Goal: Task Accomplishment & Management: Use online tool/utility

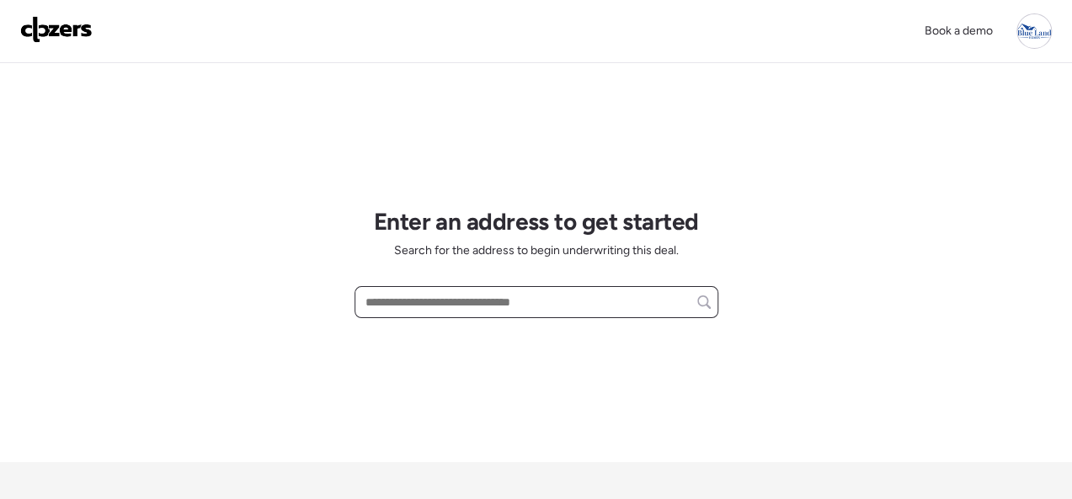
click at [417, 304] on input "text" at bounding box center [536, 303] width 349 height 24
paste input "**********"
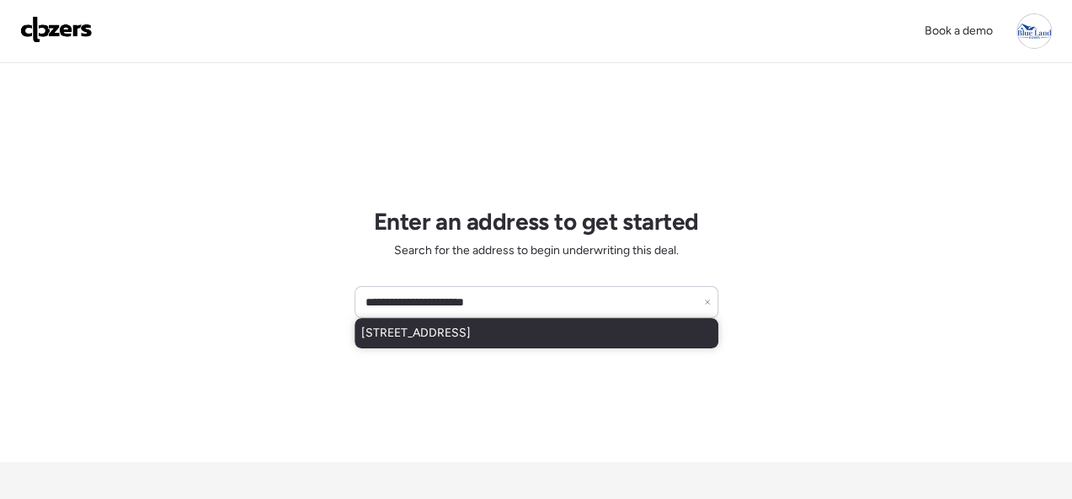
click at [415, 334] on span "2834 Colonial Ave, Saint Louis, MO, 63121" at bounding box center [415, 333] width 109 height 17
type input "**********"
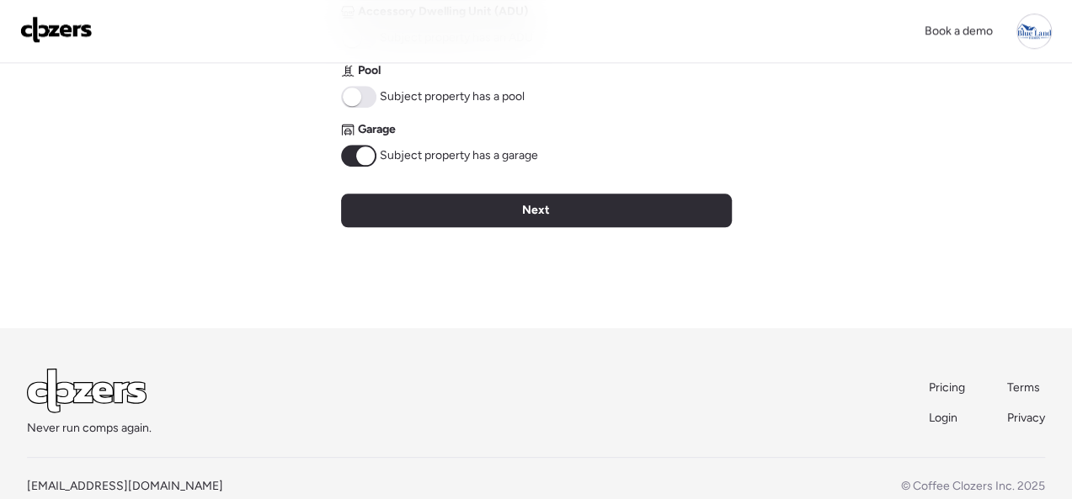
scroll to position [924, 0]
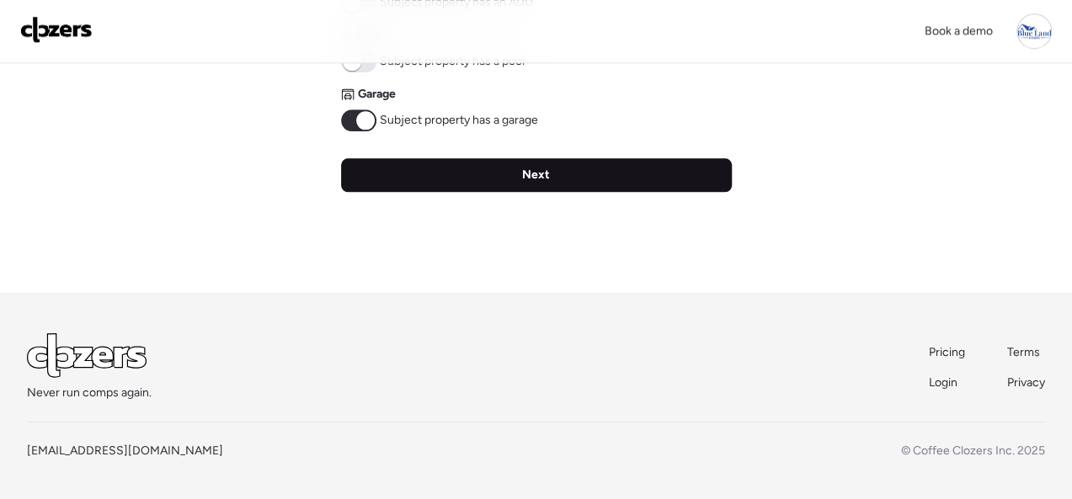
click at [531, 179] on span "Next" at bounding box center [536, 175] width 28 height 17
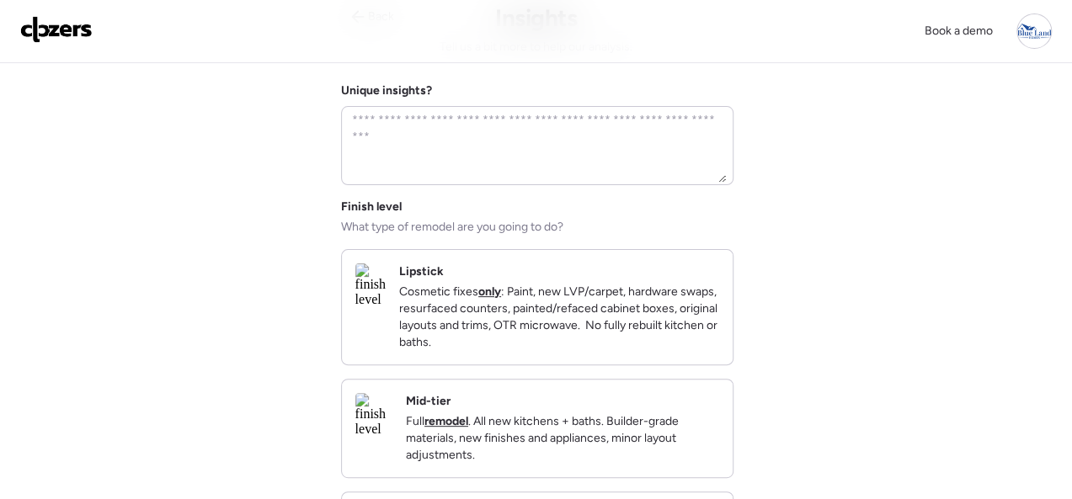
scroll to position [0, 0]
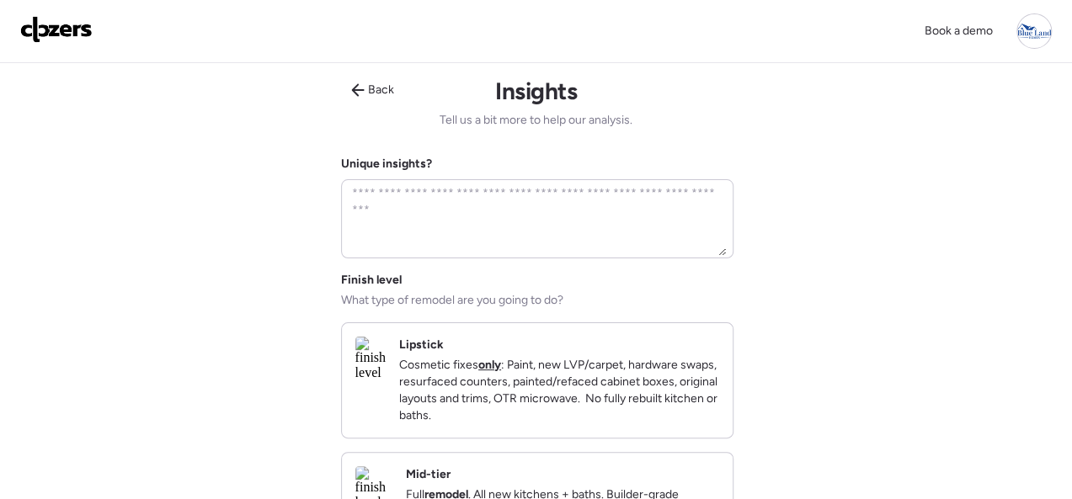
click at [692, 355] on div "Lipstick Cosmetic fixes only : Paint, new LVP/carpet, hardware swaps, resurface…" at bounding box center [559, 381] width 320 height 88
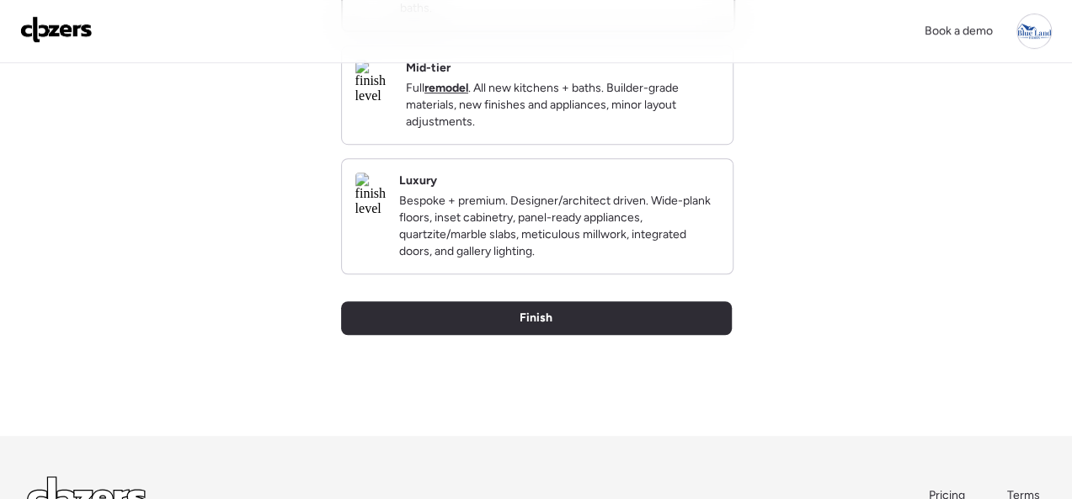
scroll to position [253, 0]
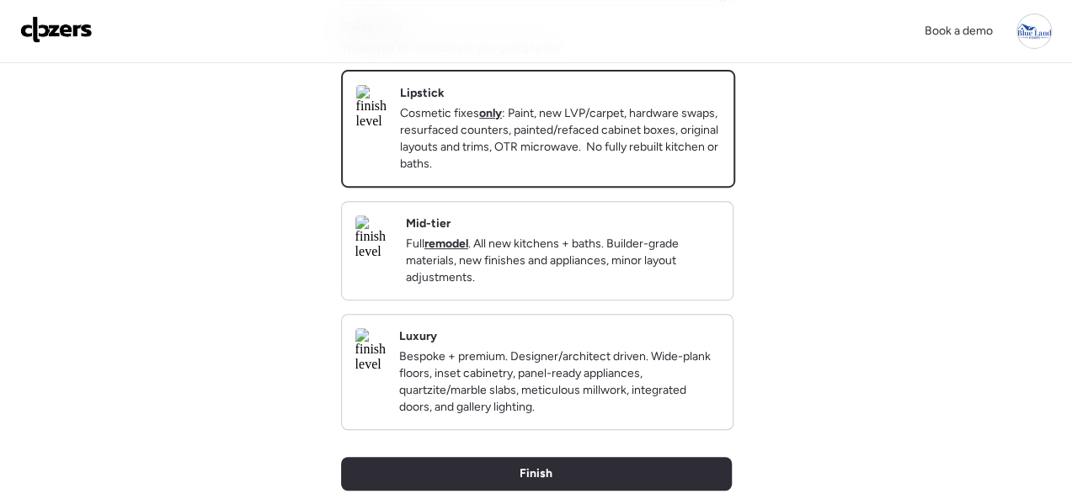
click at [684, 244] on div "Mid-tier Full remodel . All new kitchens + baths. Builder-grade materials, new …" at bounding box center [562, 251] width 313 height 71
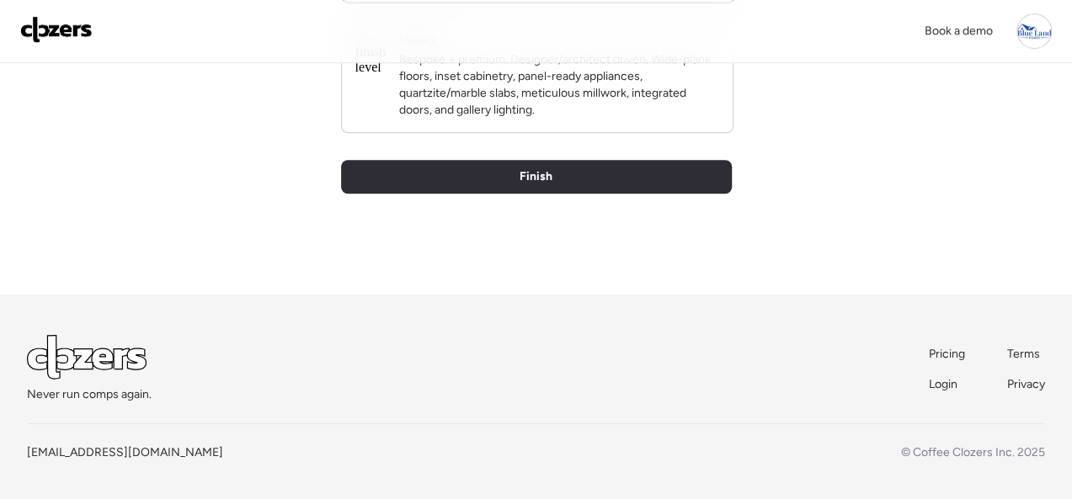
scroll to position [579, 0]
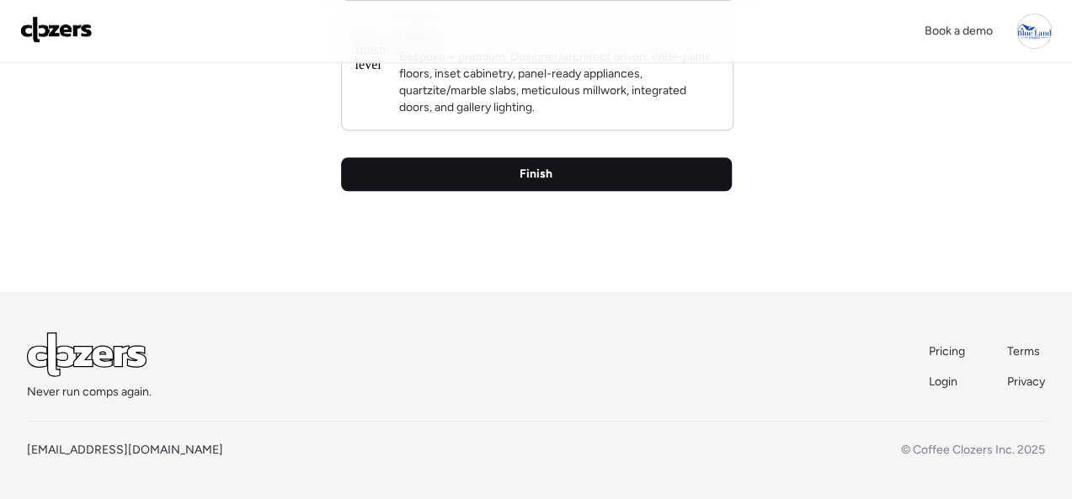
click at [526, 179] on span "Finish" at bounding box center [536, 174] width 33 height 17
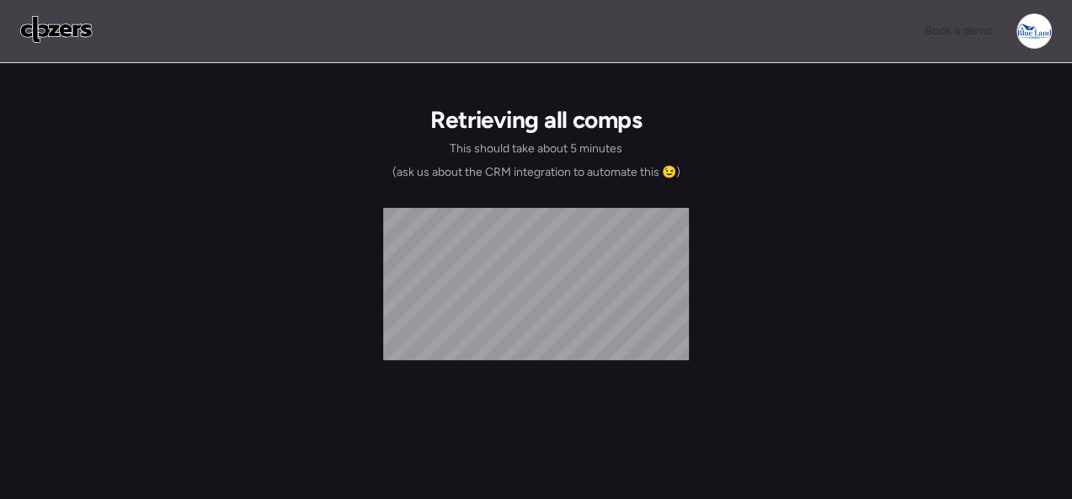
scroll to position [0, 0]
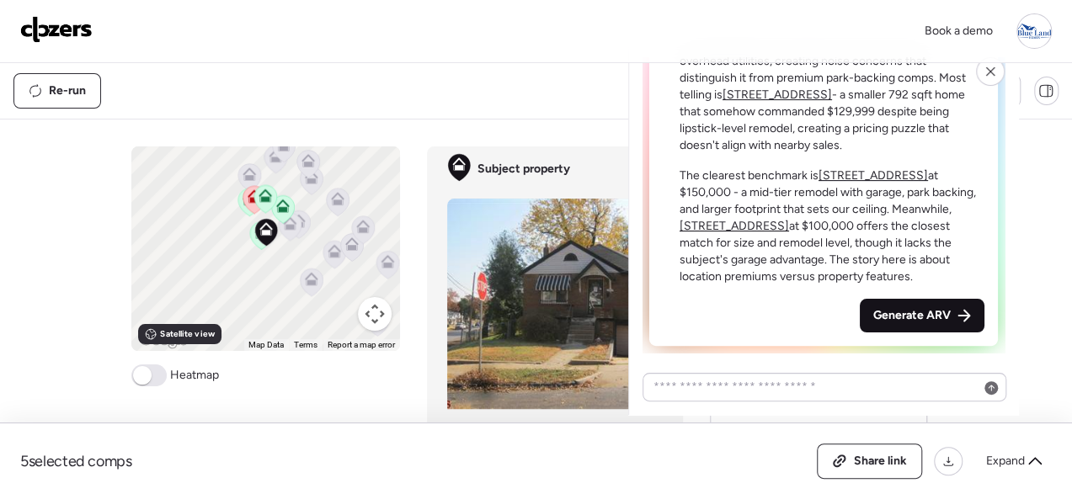
click at [948, 324] on span "Generate ARV" at bounding box center [911, 315] width 77 height 17
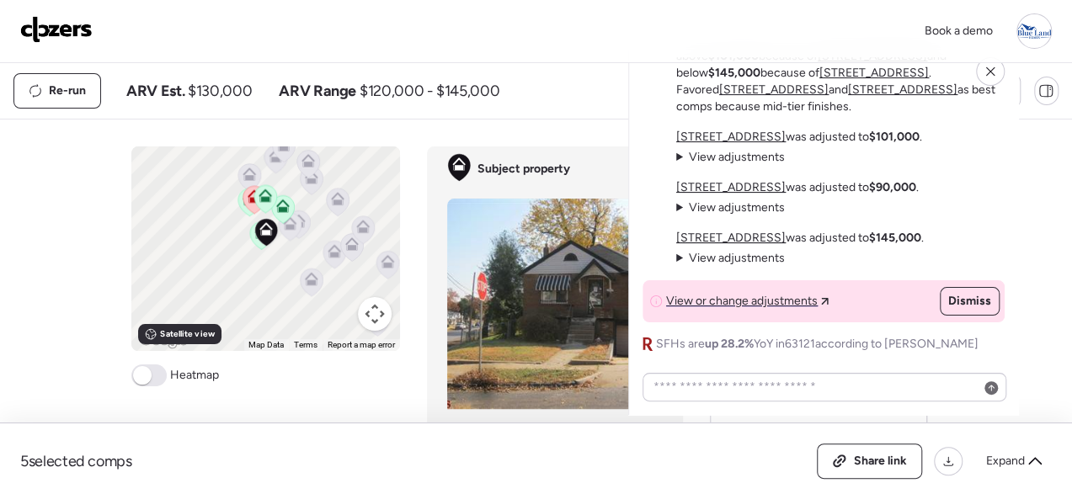
click at [66, 24] on img at bounding box center [56, 29] width 72 height 27
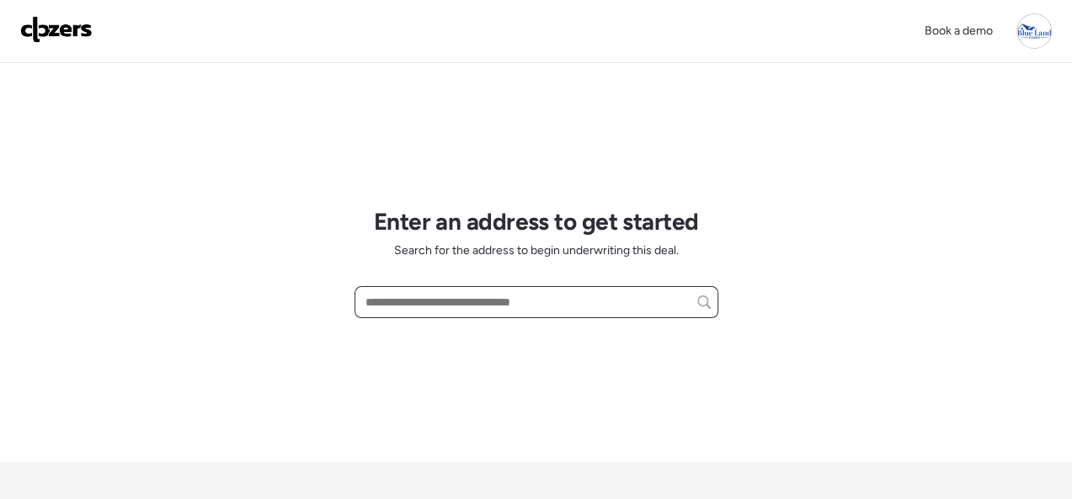
click at [393, 297] on input "text" at bounding box center [536, 303] width 349 height 24
paste input "**********"
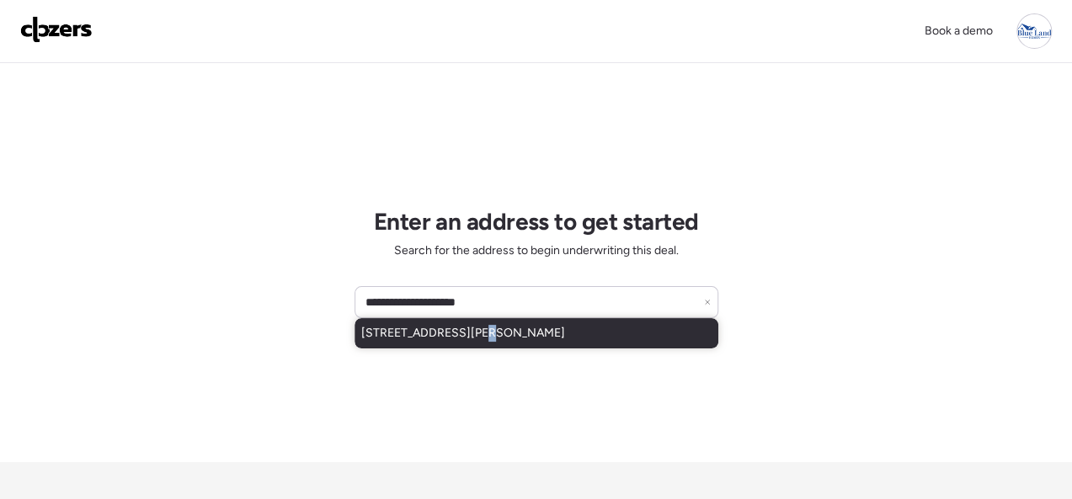
click at [464, 334] on span "8718 Clifton Ave, Saint Louis, MO, 63136" at bounding box center [463, 333] width 204 height 17
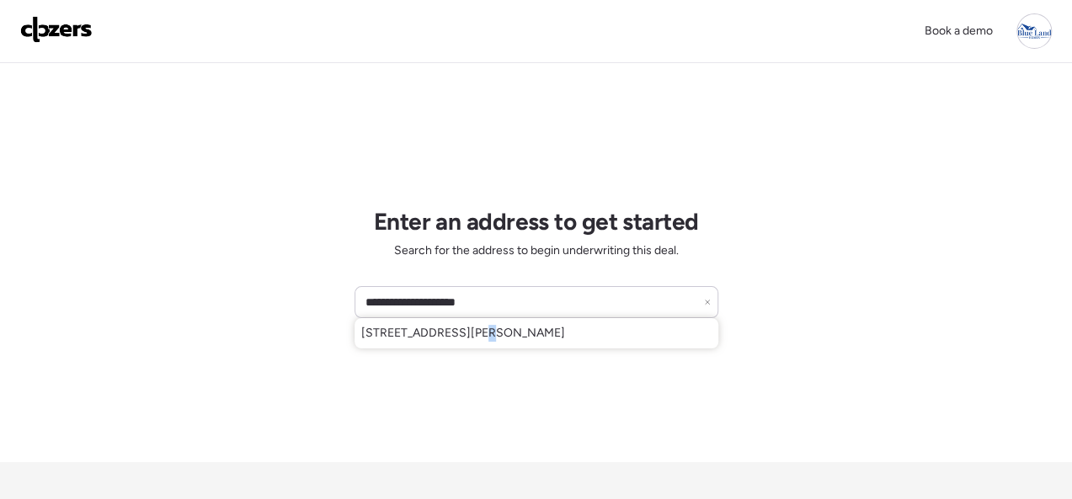
type input "**********"
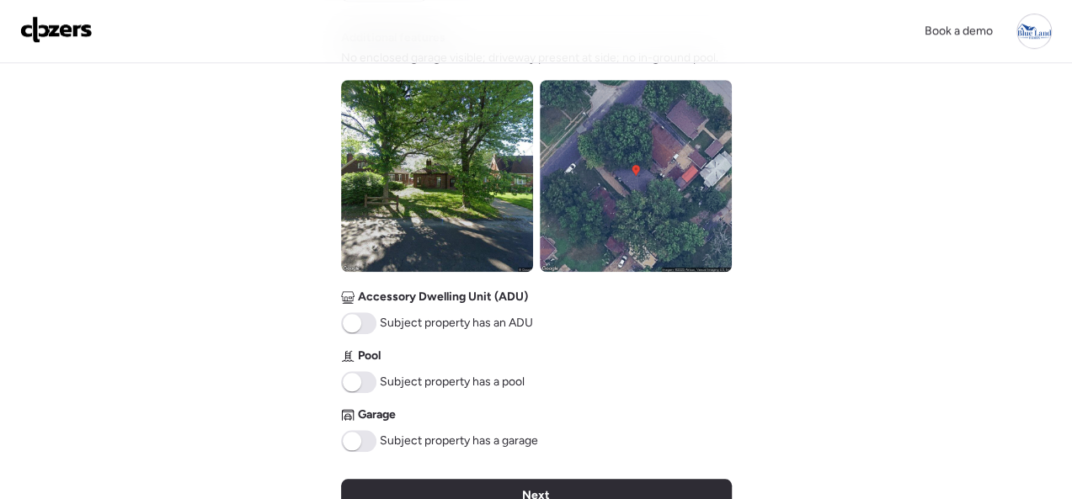
scroll to position [674, 0]
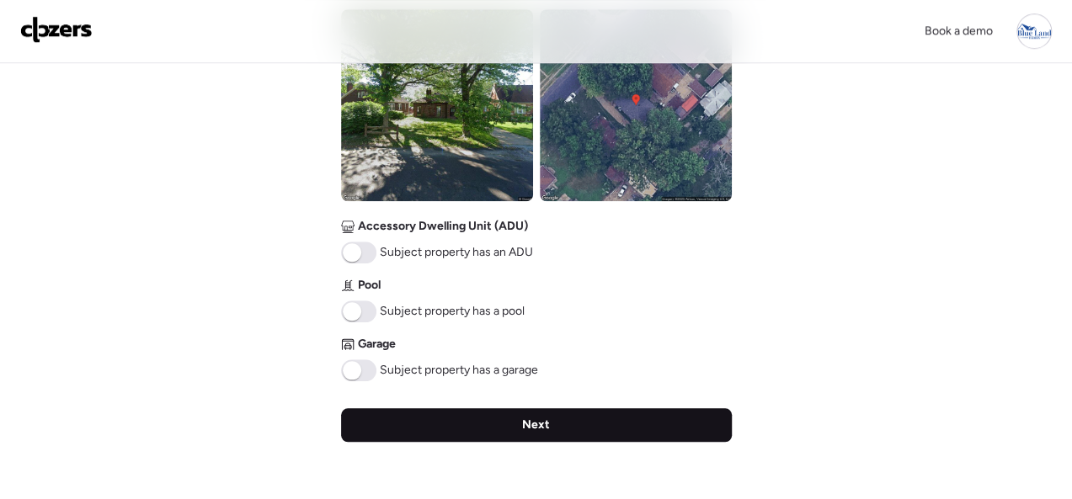
click at [579, 416] on div "Next" at bounding box center [536, 425] width 391 height 34
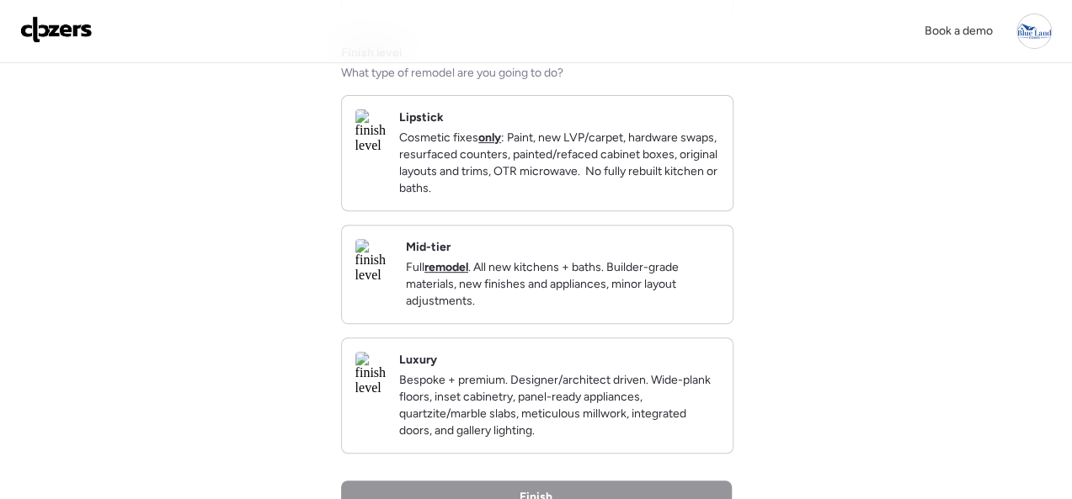
scroll to position [253, 0]
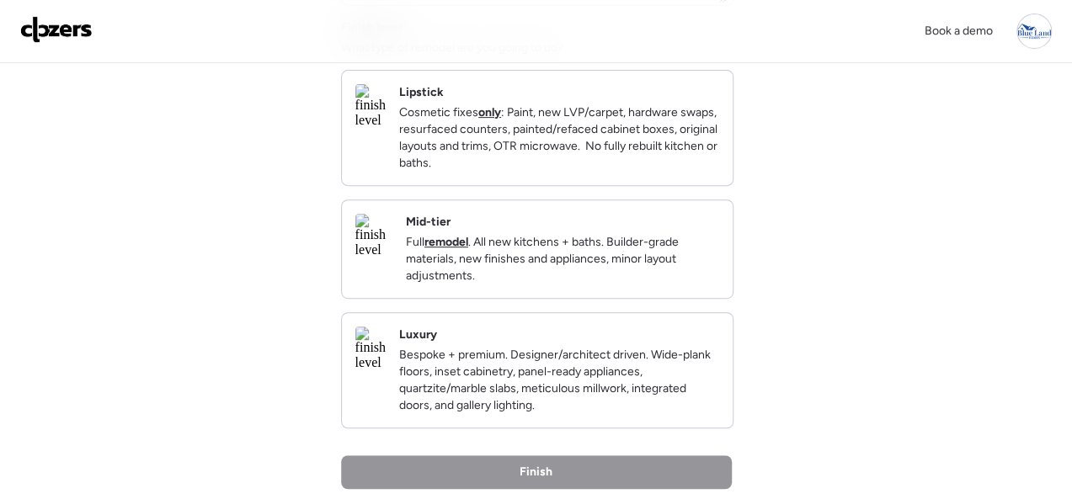
click at [681, 238] on div "Mid-tier Full remodel . All new kitchens + baths. Builder-grade materials, new …" at bounding box center [562, 249] width 313 height 71
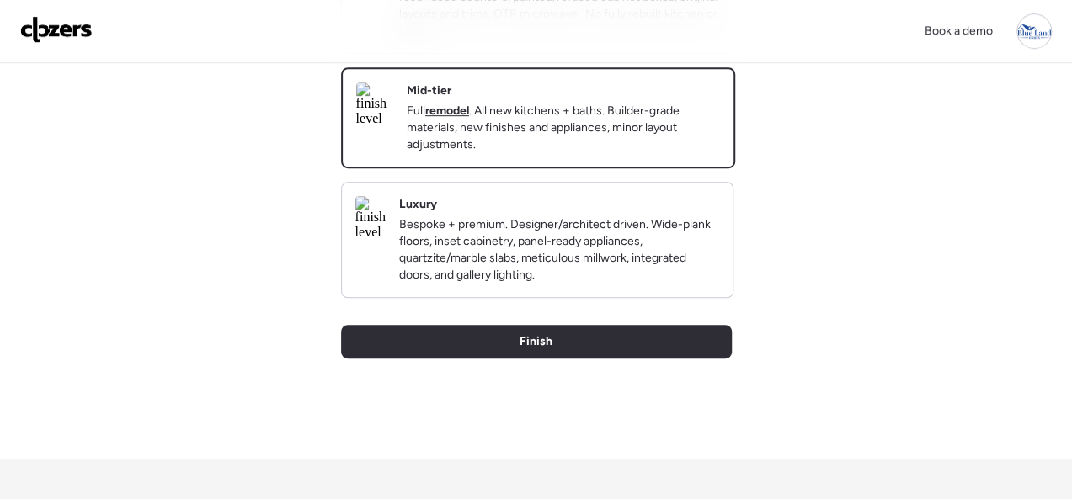
scroll to position [579, 0]
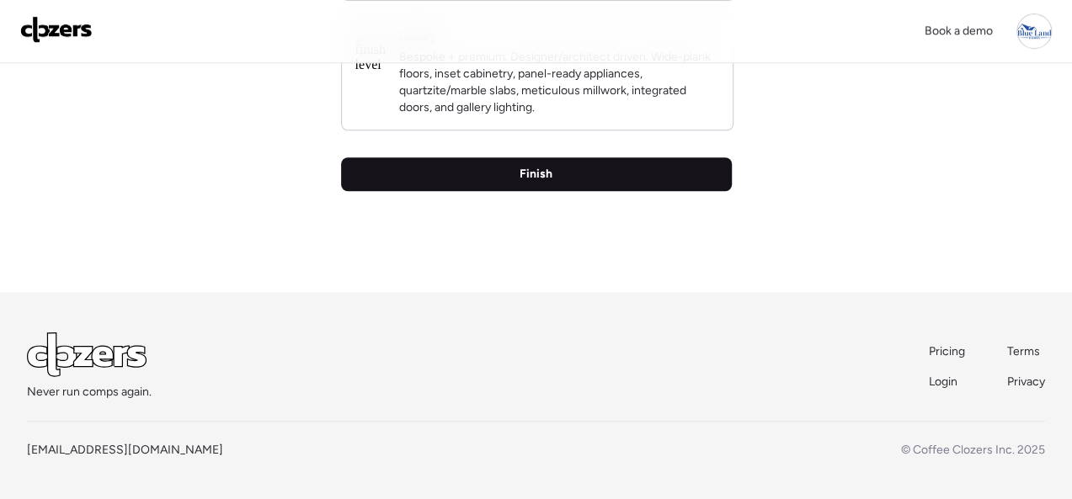
click at [529, 175] on span "Finish" at bounding box center [536, 174] width 33 height 17
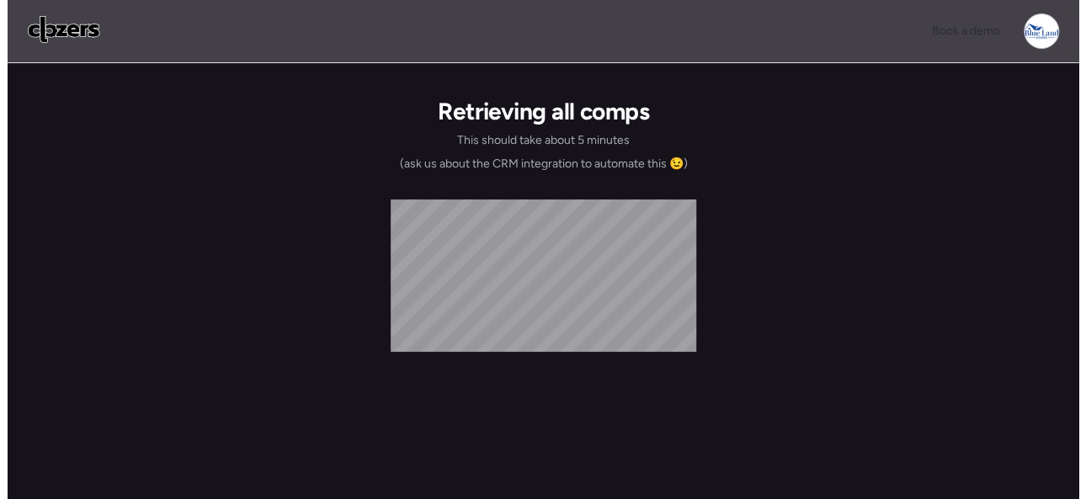
scroll to position [0, 0]
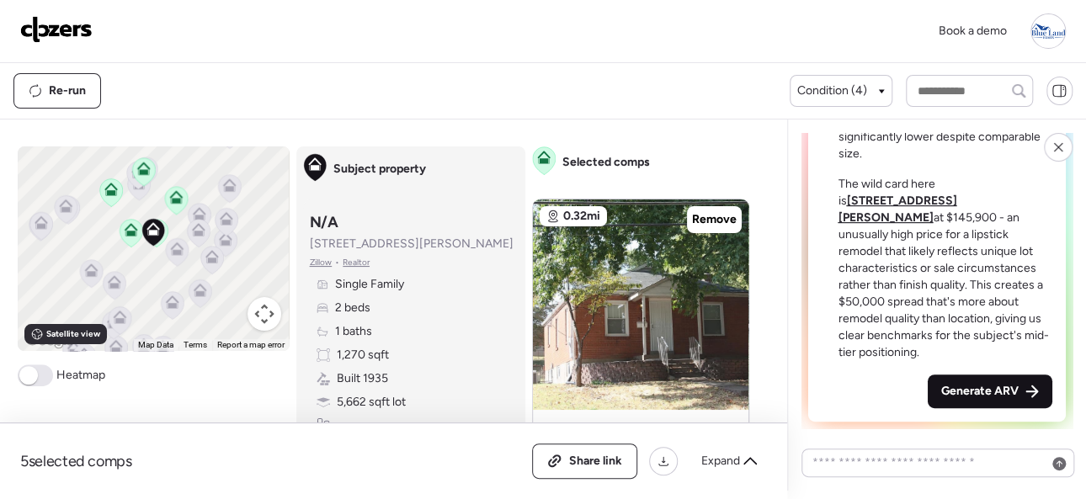
click at [973, 382] on div "Generate ARV" at bounding box center [990, 392] width 125 height 34
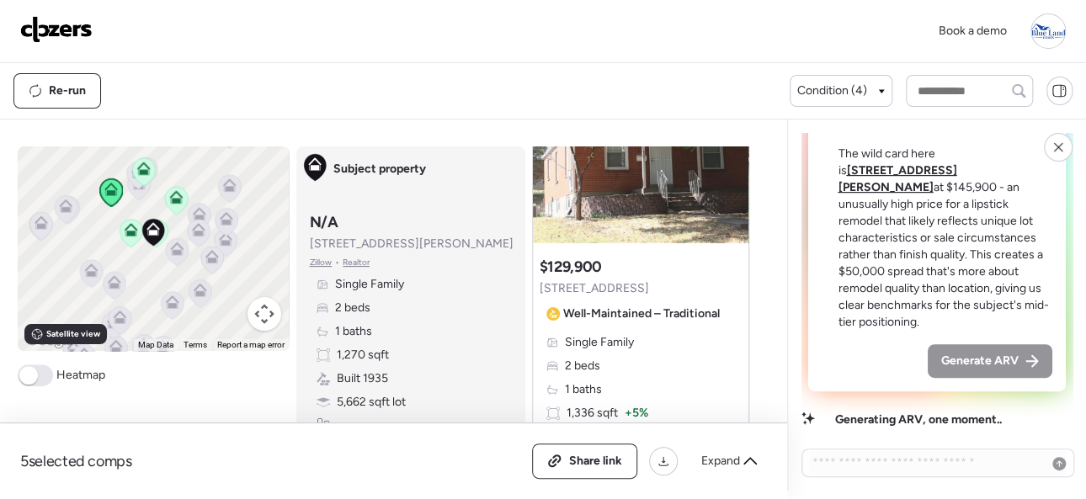
scroll to position [168, 0]
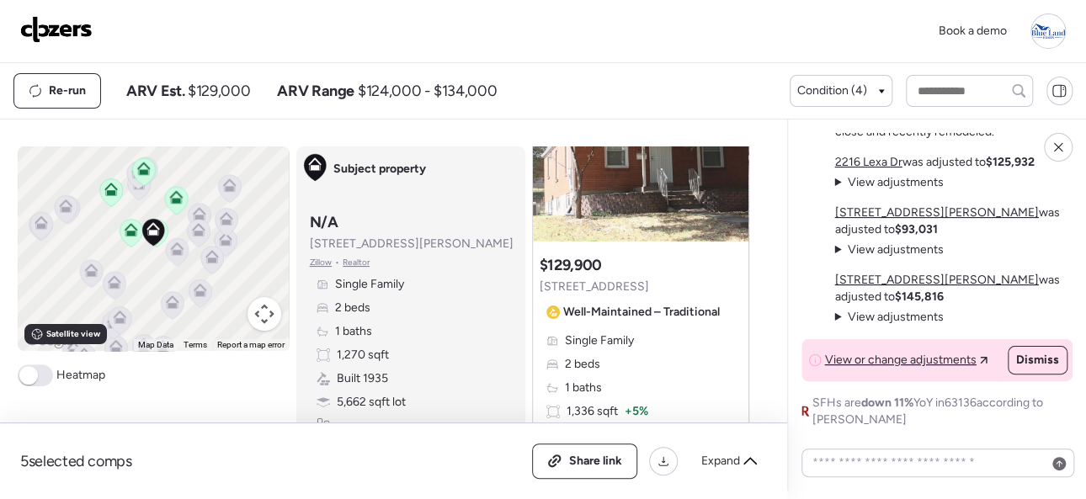
click at [81, 29] on img at bounding box center [56, 29] width 72 height 27
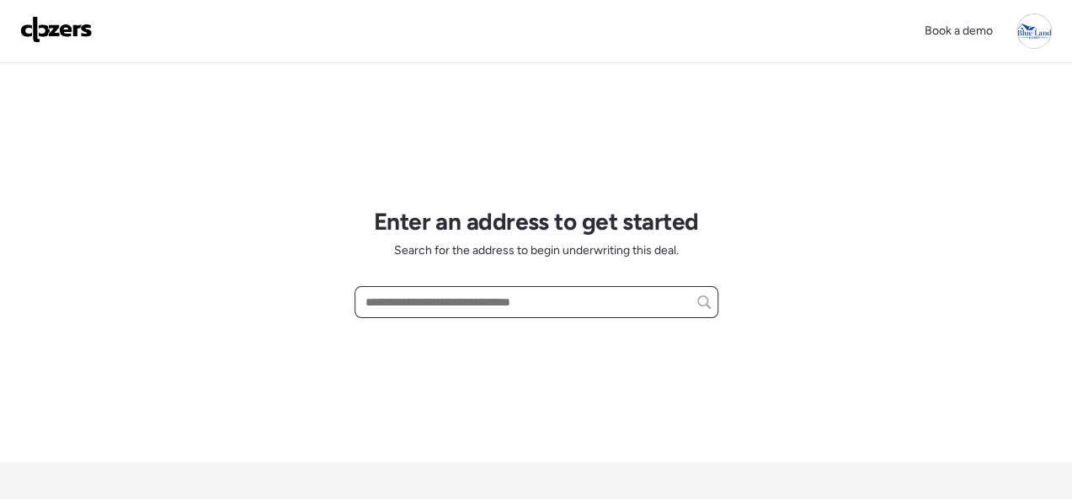
click at [430, 303] on input "text" at bounding box center [536, 303] width 349 height 24
paste input "**********"
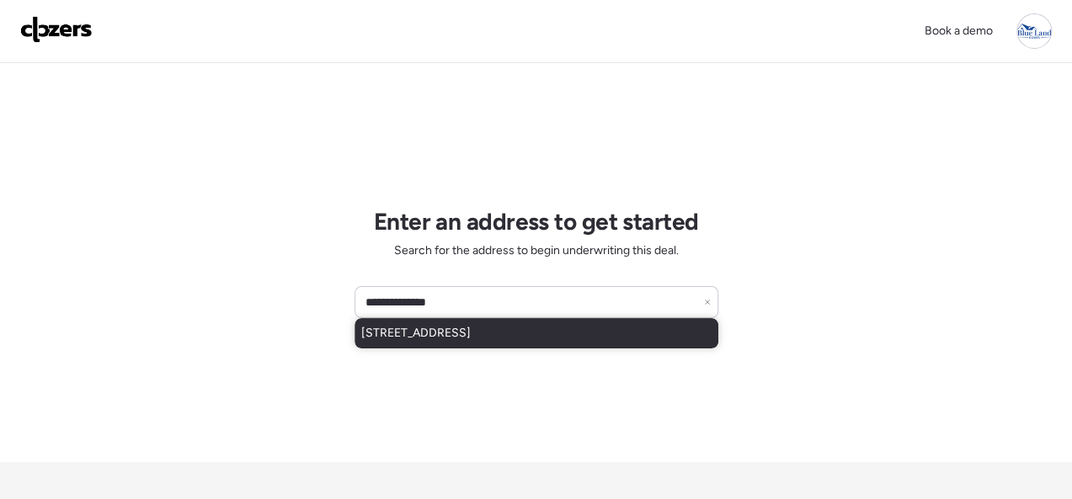
click at [434, 325] on span "8340 Eton Ave, Canoga Park, CA, 91304" at bounding box center [415, 333] width 109 height 17
type input "**********"
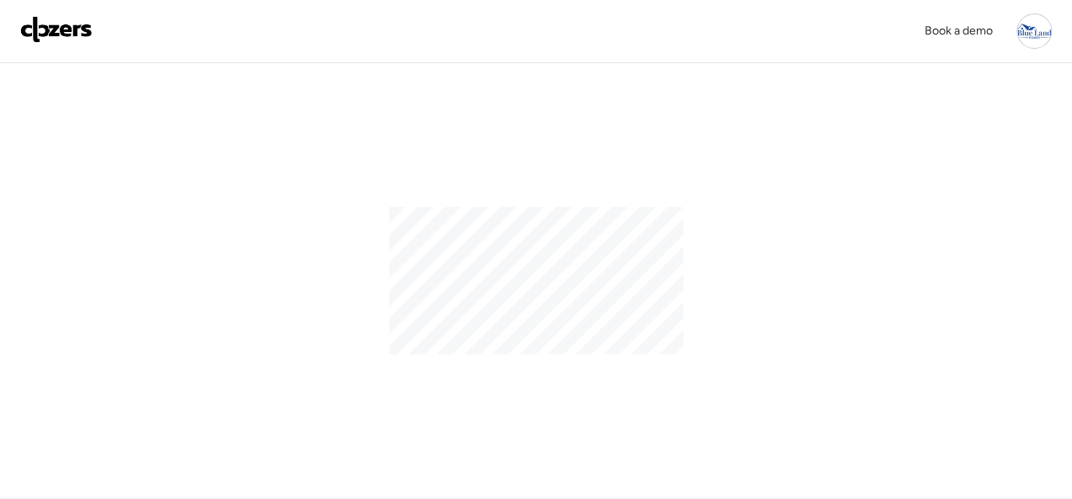
click at [37, 24] on img at bounding box center [56, 29] width 72 height 27
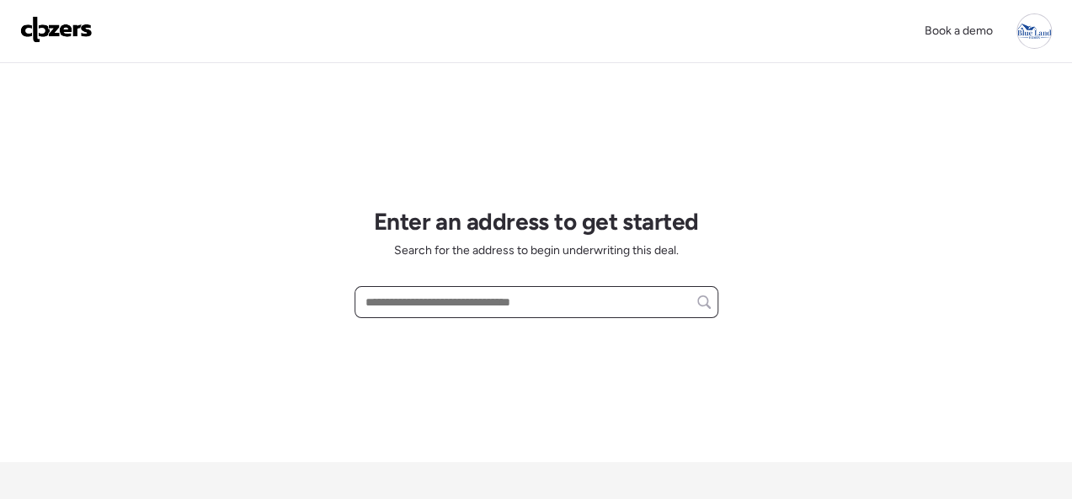
click at [444, 300] on input "text" at bounding box center [536, 303] width 349 height 24
paste input "**********"
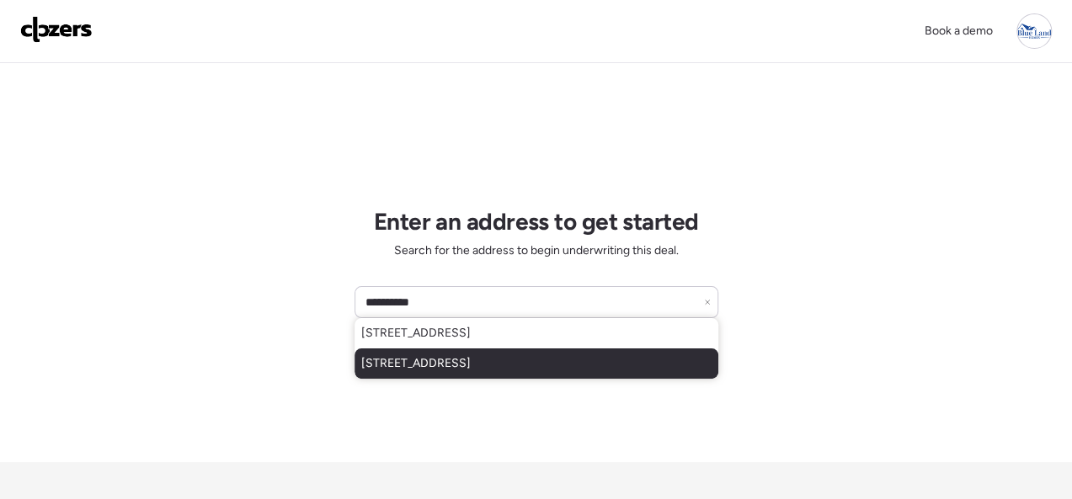
click at [474, 354] on div "[STREET_ADDRESS]" at bounding box center [537, 364] width 364 height 30
type input "**********"
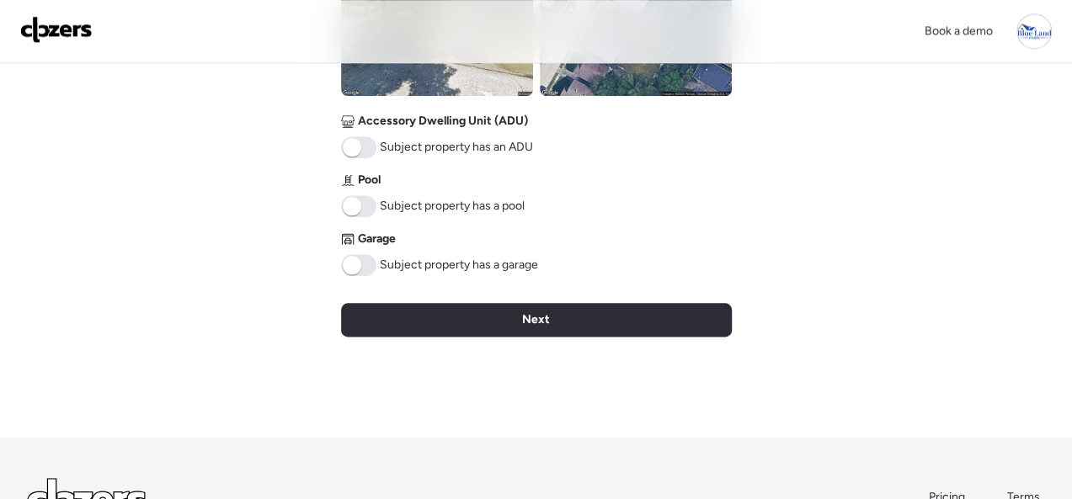
scroll to position [771, 0]
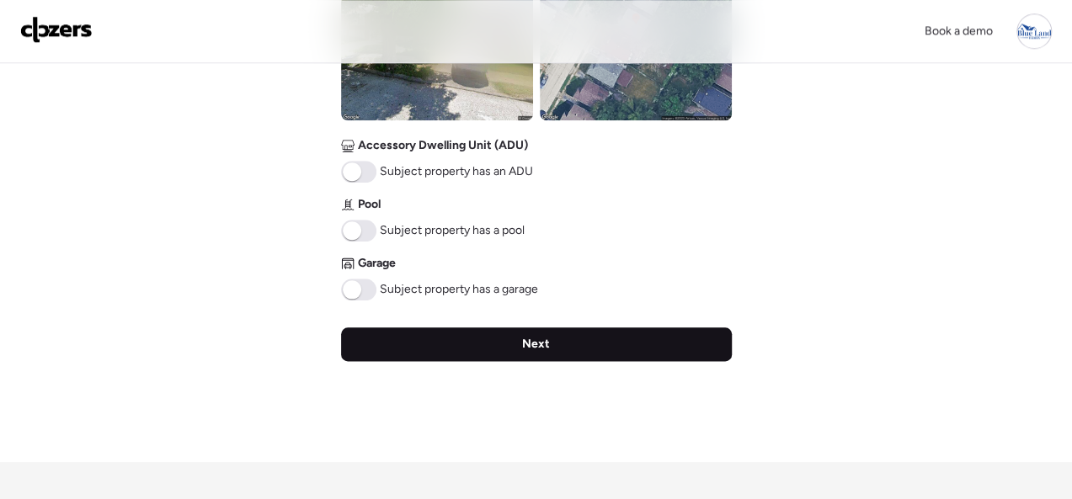
click at [553, 339] on div "Next" at bounding box center [536, 345] width 391 height 34
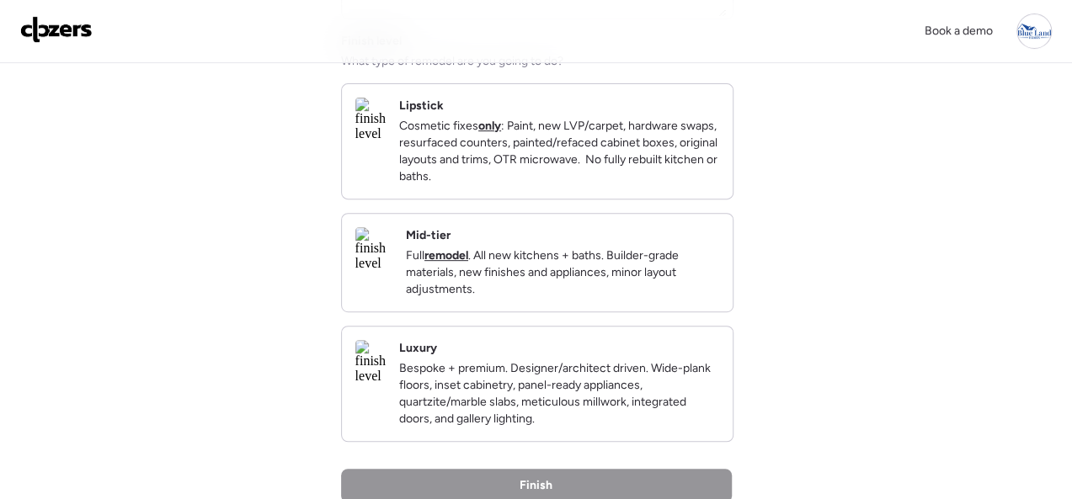
scroll to position [253, 0]
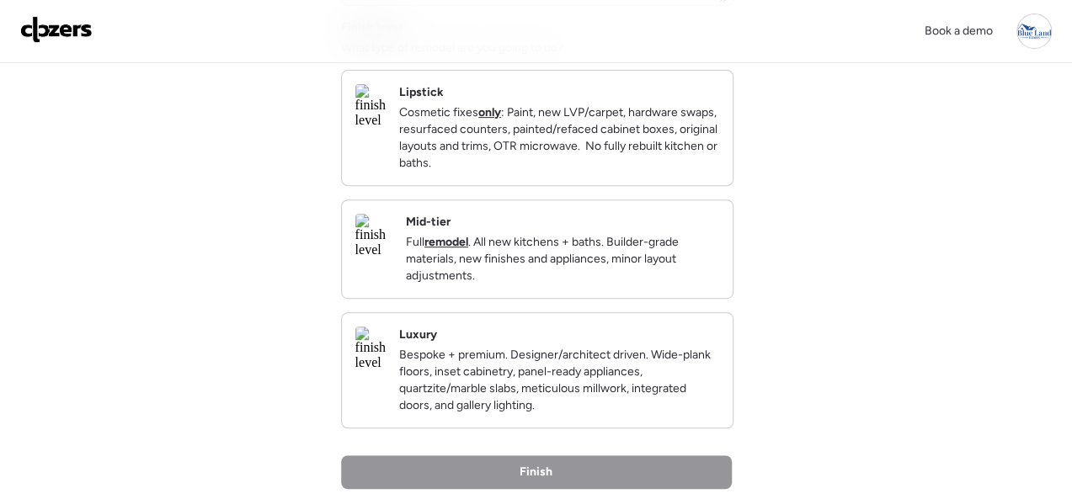
click at [675, 166] on p "Cosmetic fixes only : Paint, new LVP/carpet, hardware swaps, resurfaced counter…" at bounding box center [559, 137] width 320 height 67
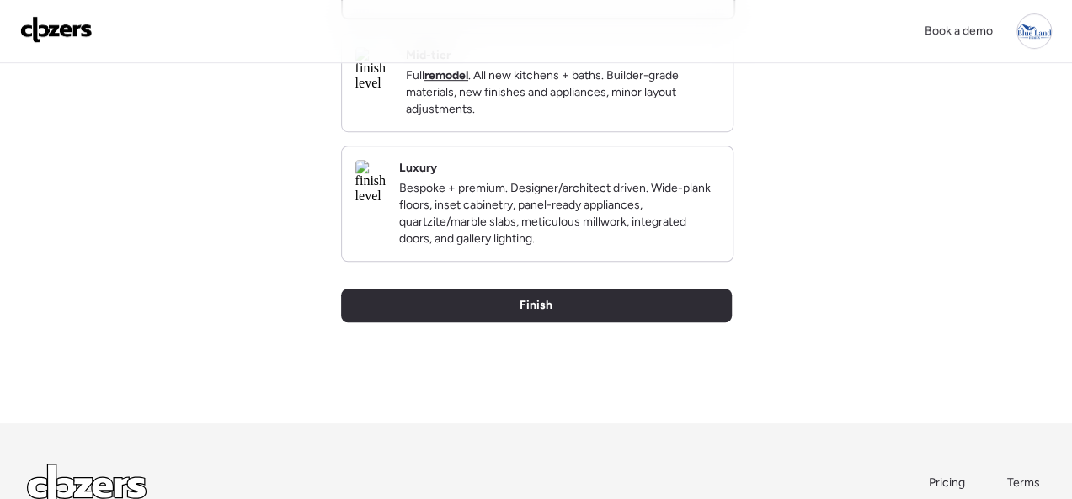
scroll to position [579, 0]
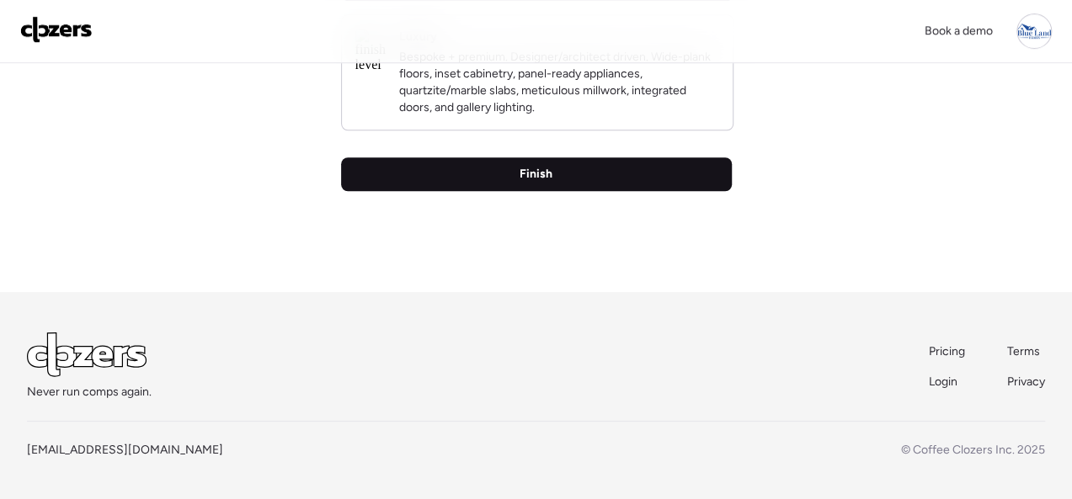
click at [537, 170] on span "Finish" at bounding box center [536, 174] width 33 height 17
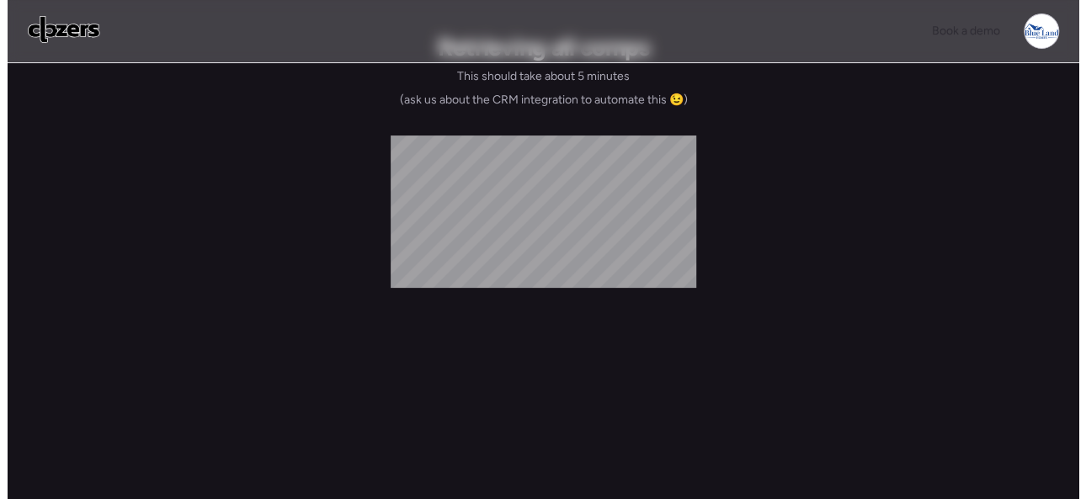
scroll to position [0, 0]
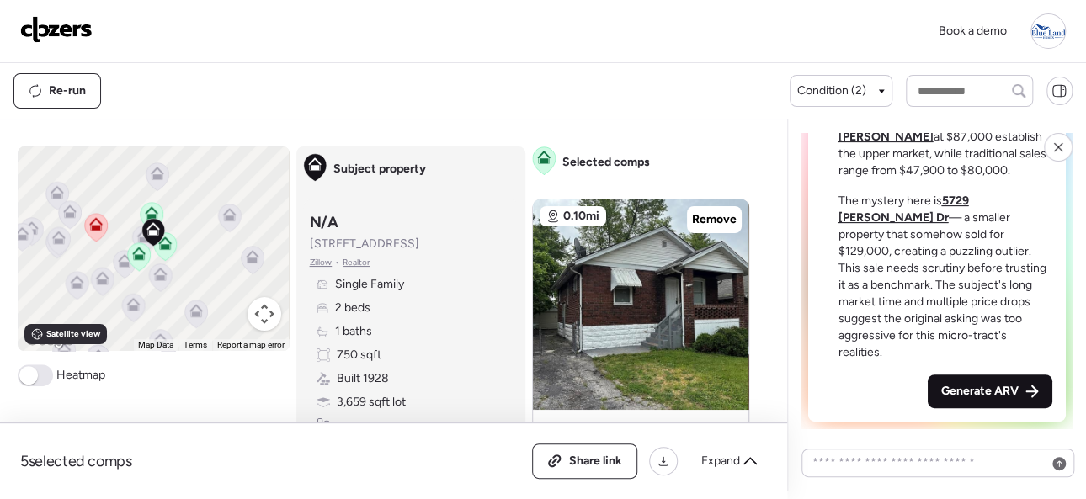
click at [977, 391] on span "Generate ARV" at bounding box center [980, 391] width 77 height 17
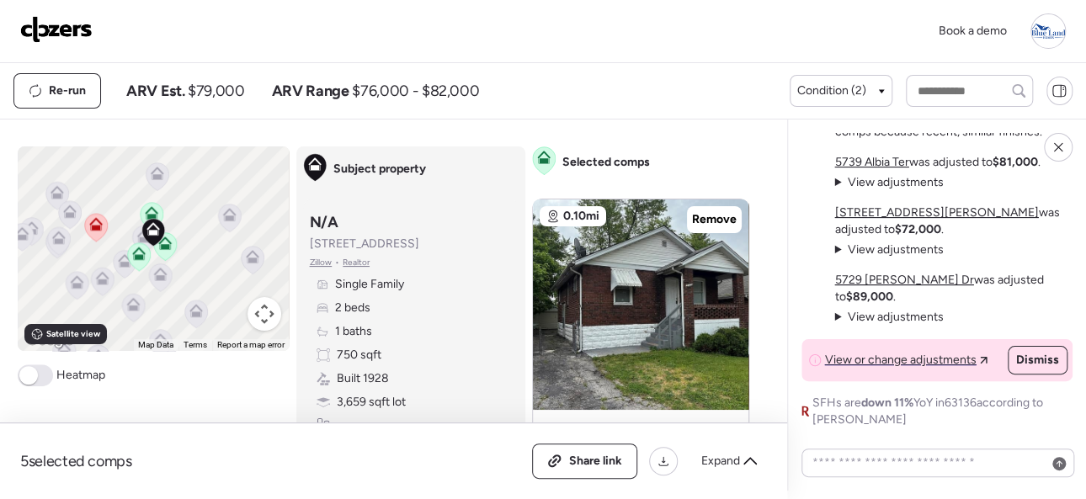
click at [64, 35] on img at bounding box center [56, 29] width 72 height 27
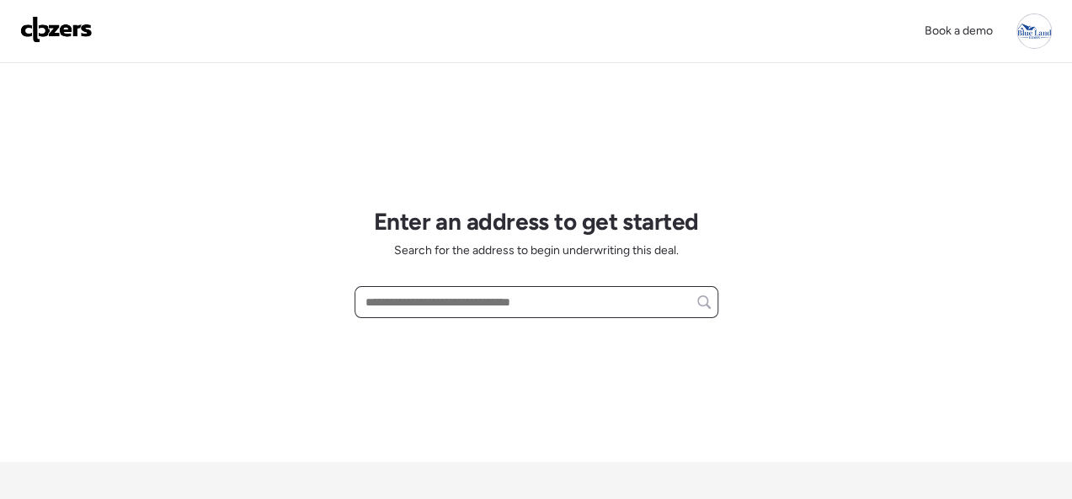
click at [397, 299] on input "text" at bounding box center [536, 303] width 349 height 24
paste input "**********"
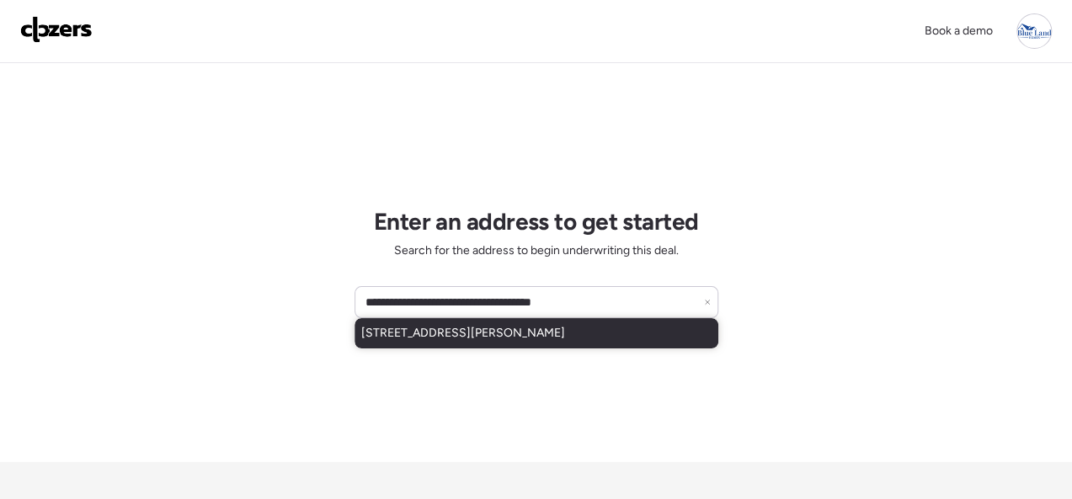
click at [440, 339] on span "5309 Fletcher St, Saint Louis, MO, 63136" at bounding box center [463, 333] width 204 height 17
type input "**********"
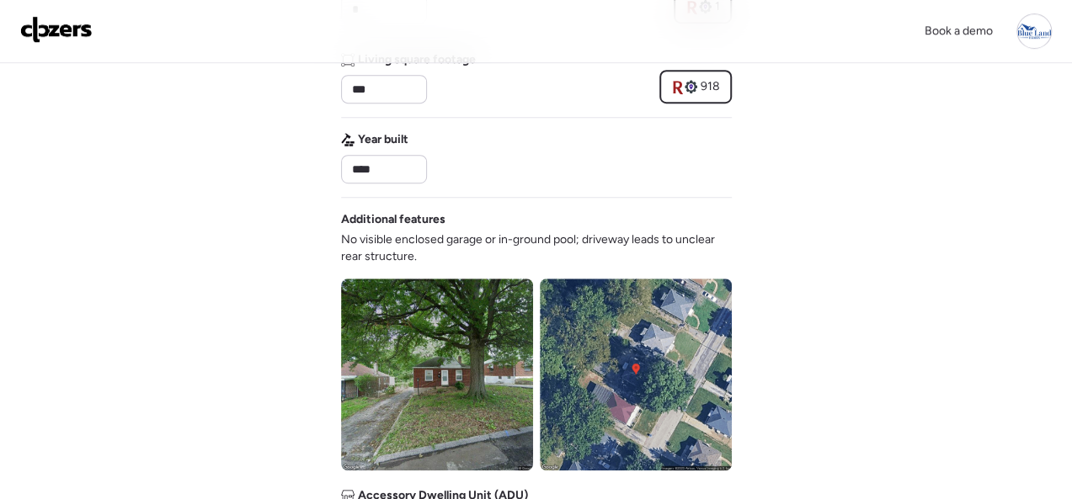
scroll to position [842, 0]
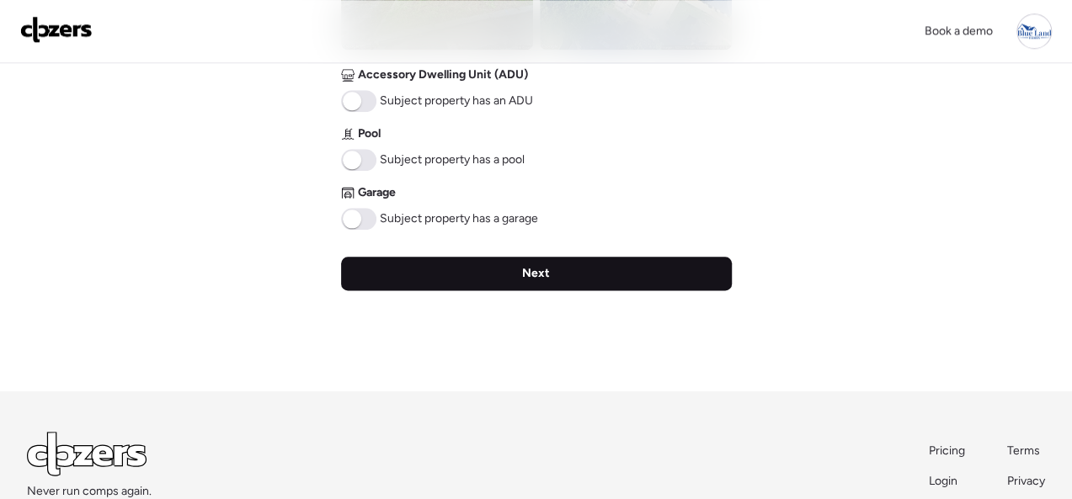
click at [515, 267] on div "Next" at bounding box center [536, 274] width 391 height 34
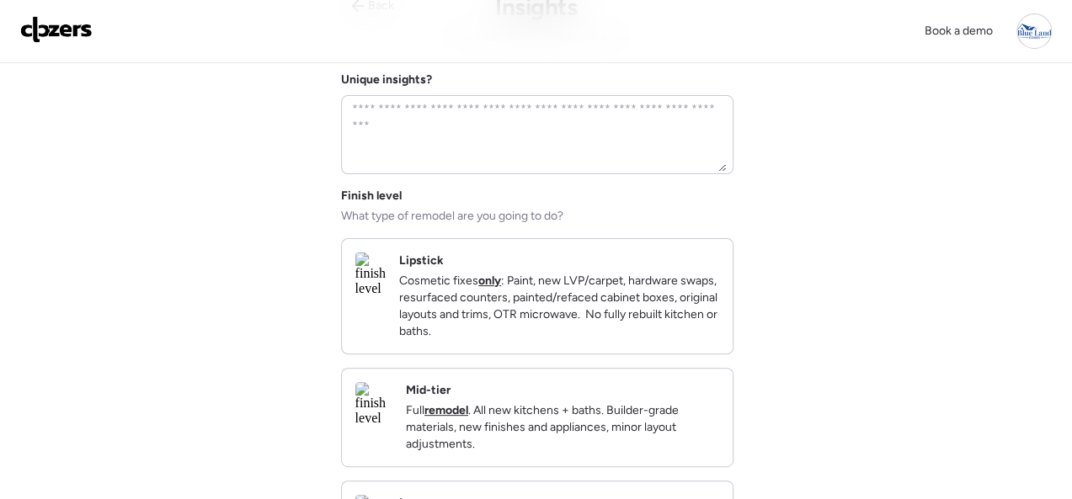
scroll to position [168, 0]
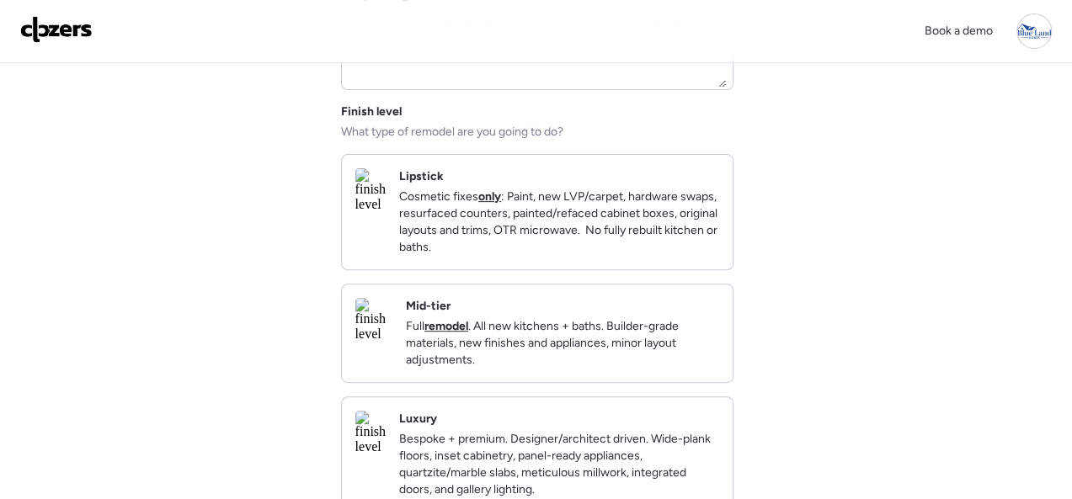
click at [691, 256] on p "Cosmetic fixes only : Paint, new LVP/carpet, hardware swaps, resurfaced counter…" at bounding box center [559, 222] width 320 height 67
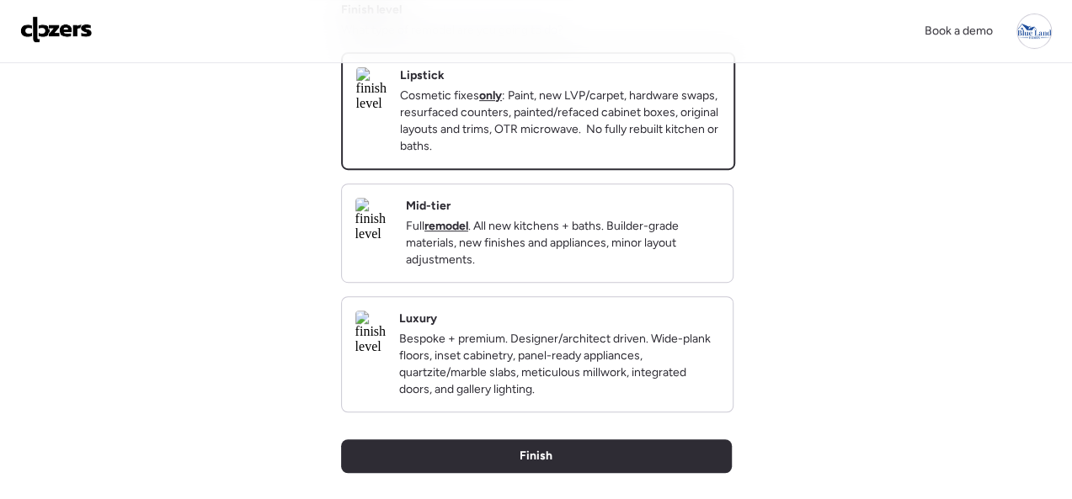
scroll to position [505, 0]
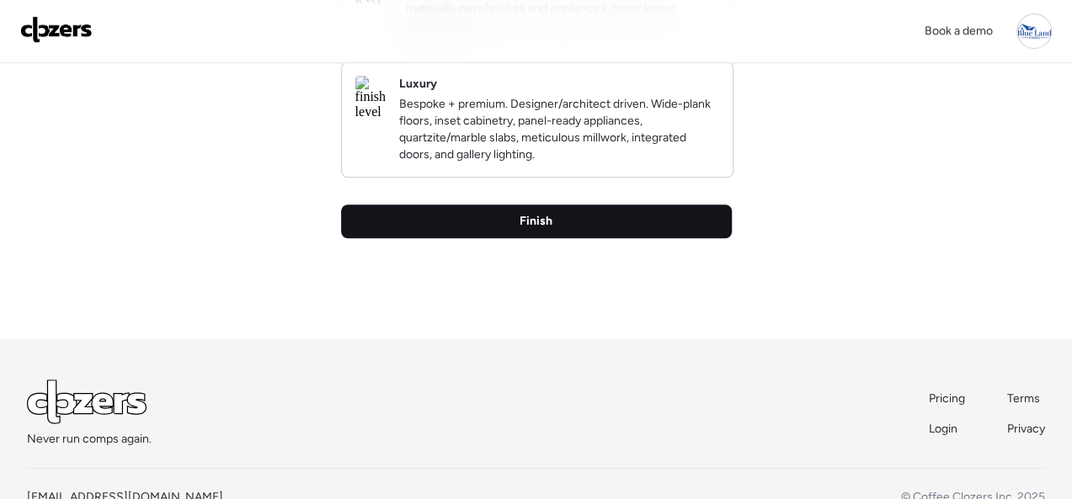
click at [575, 238] on div "Finish" at bounding box center [536, 222] width 391 height 34
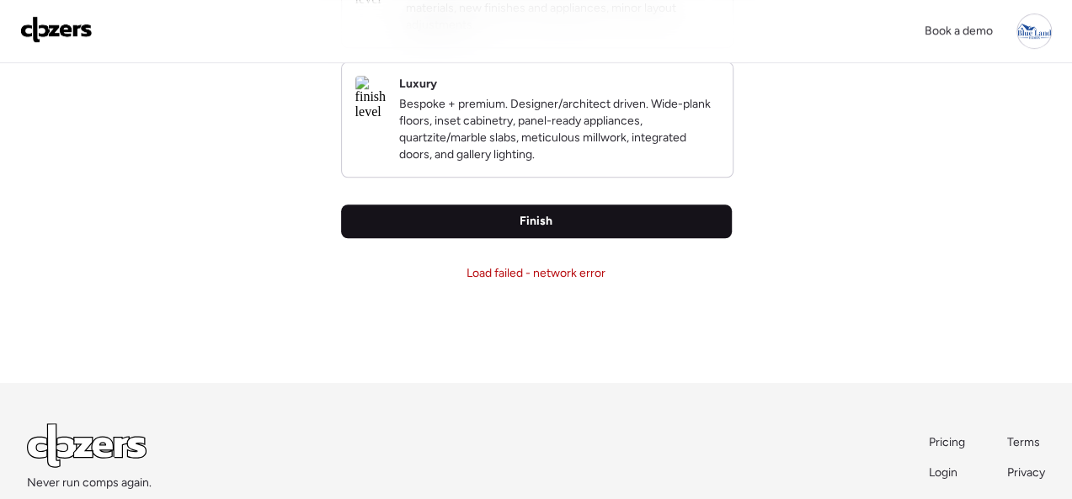
click at [511, 238] on div "Finish" at bounding box center [536, 222] width 391 height 34
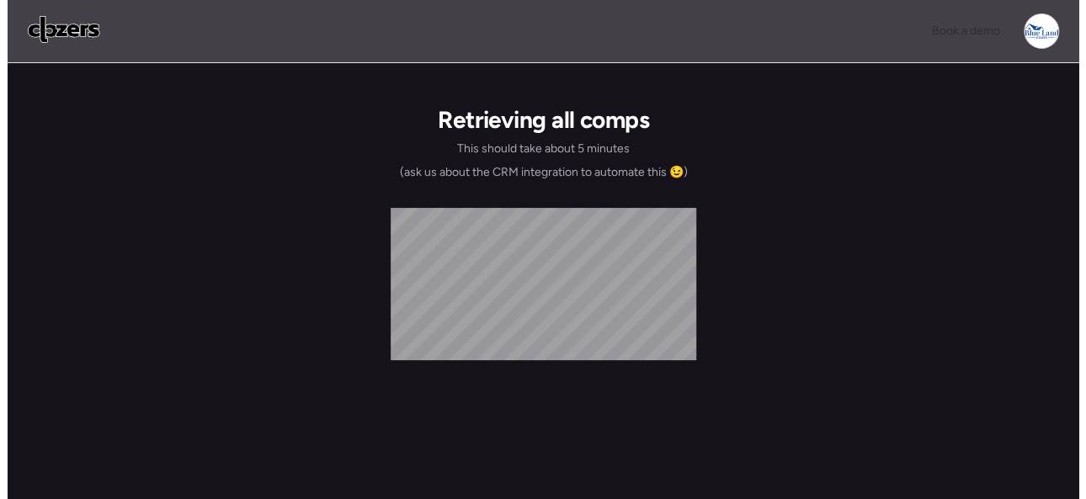
scroll to position [0, 0]
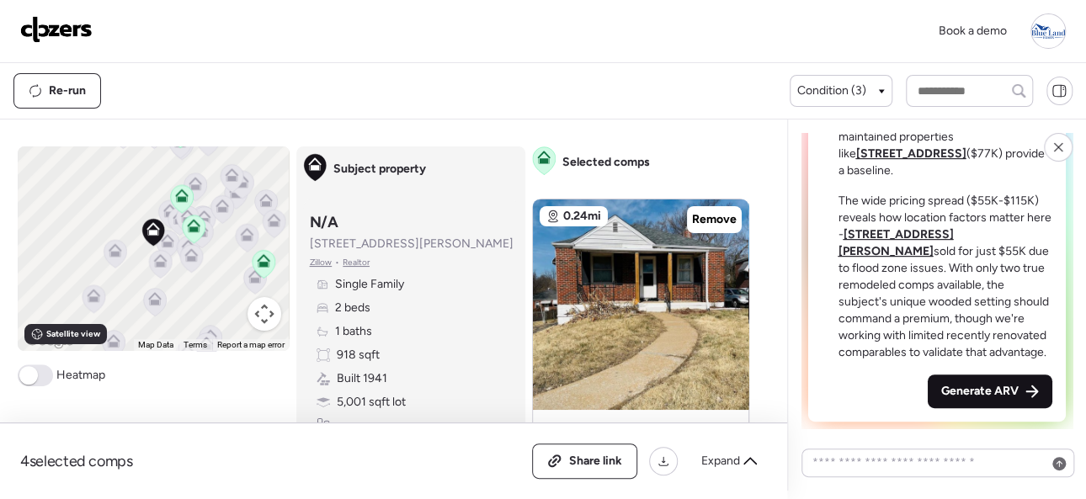
click at [968, 392] on span "Generate ARV" at bounding box center [980, 391] width 77 height 17
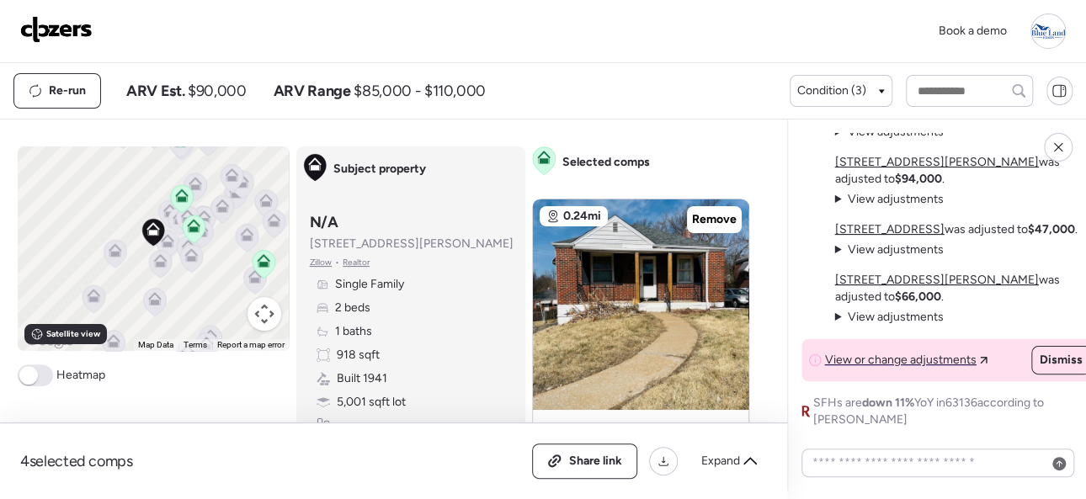
click at [68, 27] on img at bounding box center [56, 29] width 72 height 27
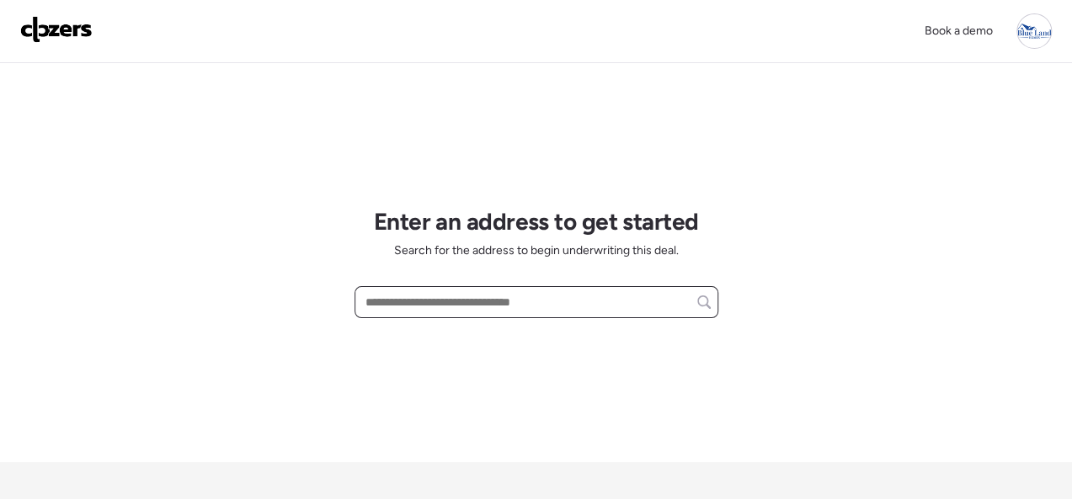
click at [440, 307] on input "text" at bounding box center [536, 303] width 349 height 24
paste input "**********"
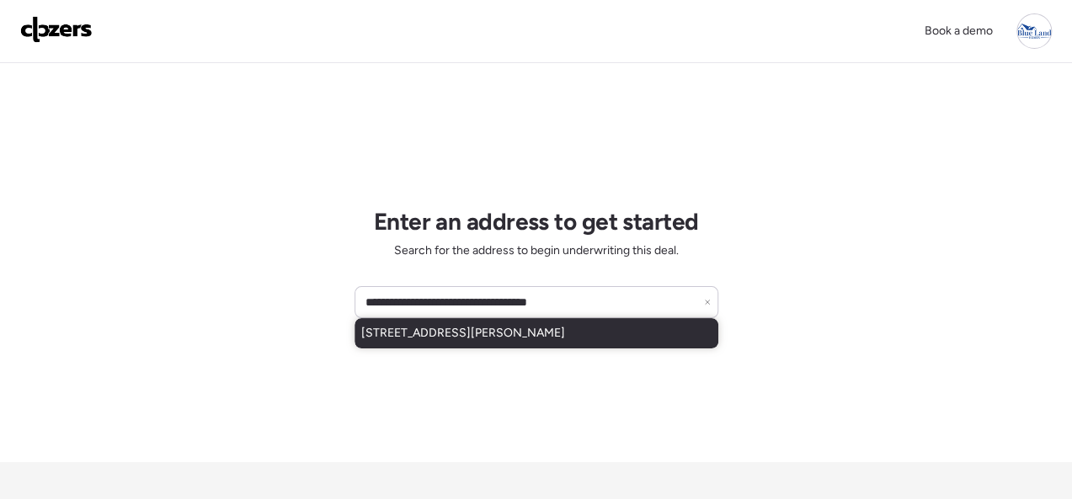
click at [422, 327] on span "8836 Ramona Ave, Saint Louis, MO, 63121" at bounding box center [463, 333] width 204 height 17
type input "**********"
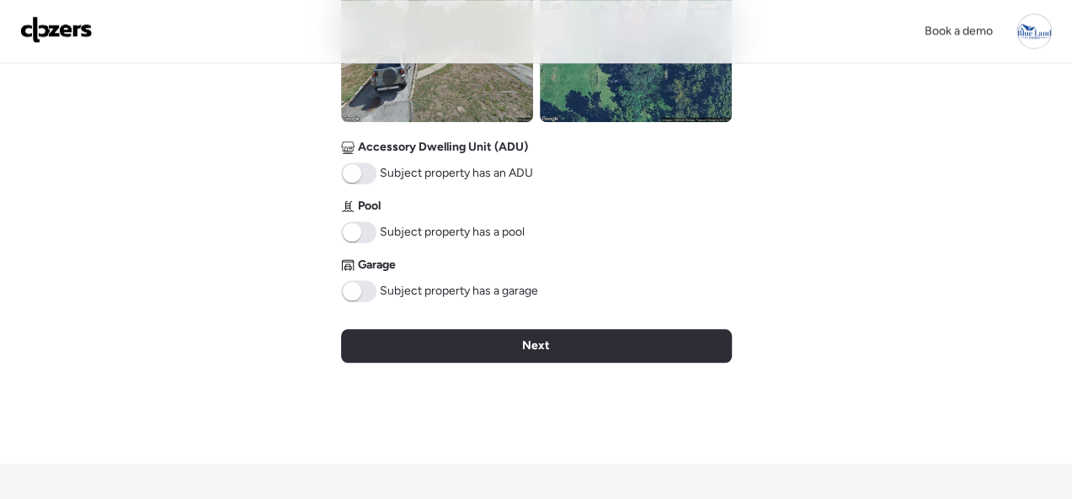
scroll to position [758, 0]
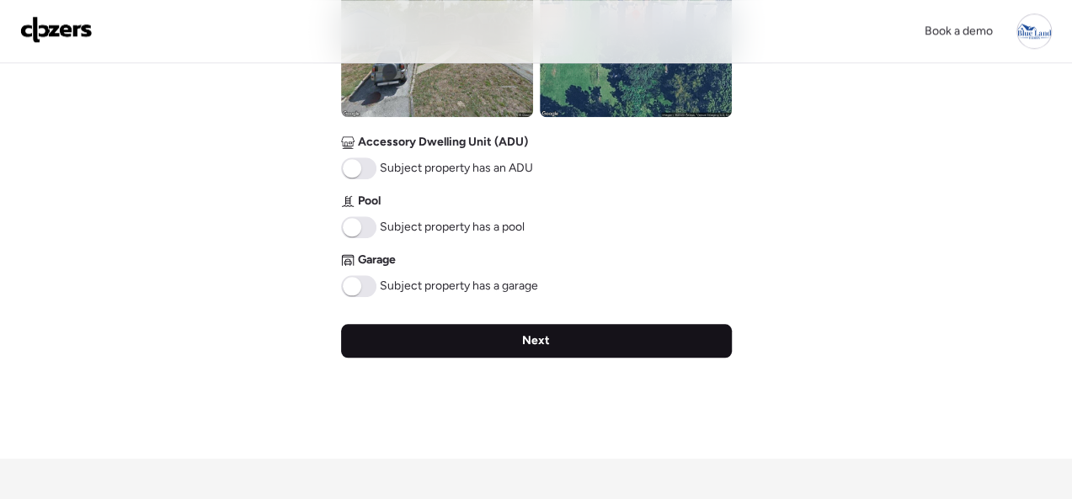
click at [518, 346] on div "Next" at bounding box center [536, 341] width 391 height 34
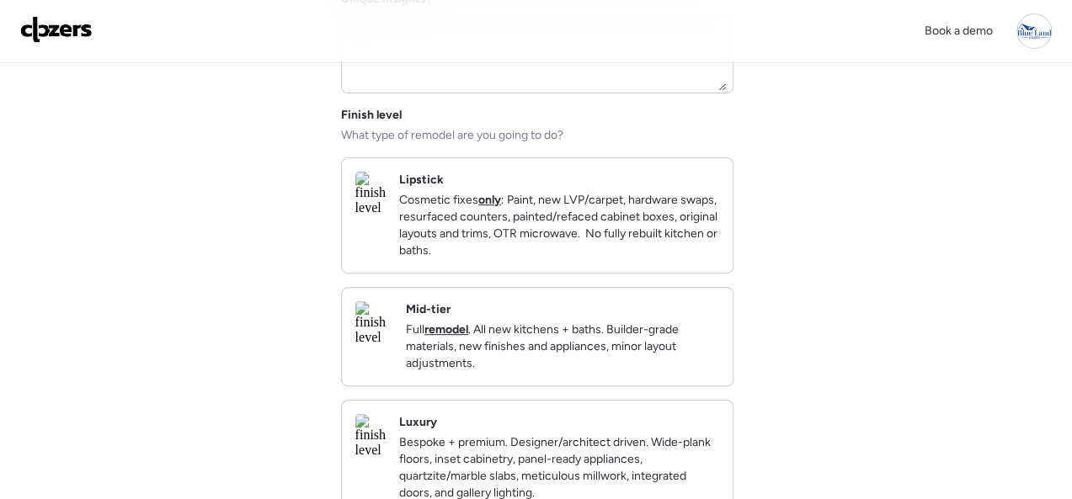
scroll to position [168, 0]
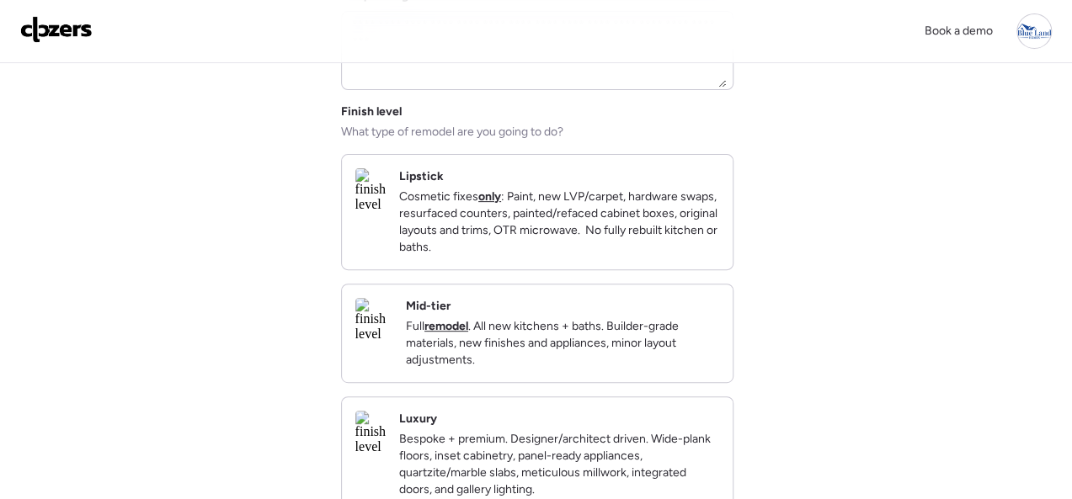
click at [683, 319] on div "Mid-tier Full remodel . All new kitchens + baths. Builder-grade materials, new …" at bounding box center [562, 333] width 313 height 71
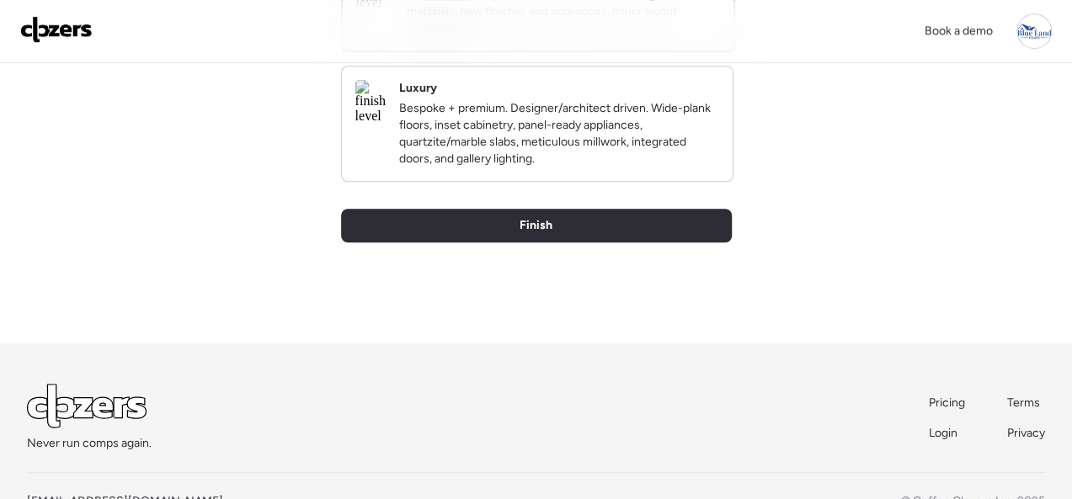
scroll to position [505, 0]
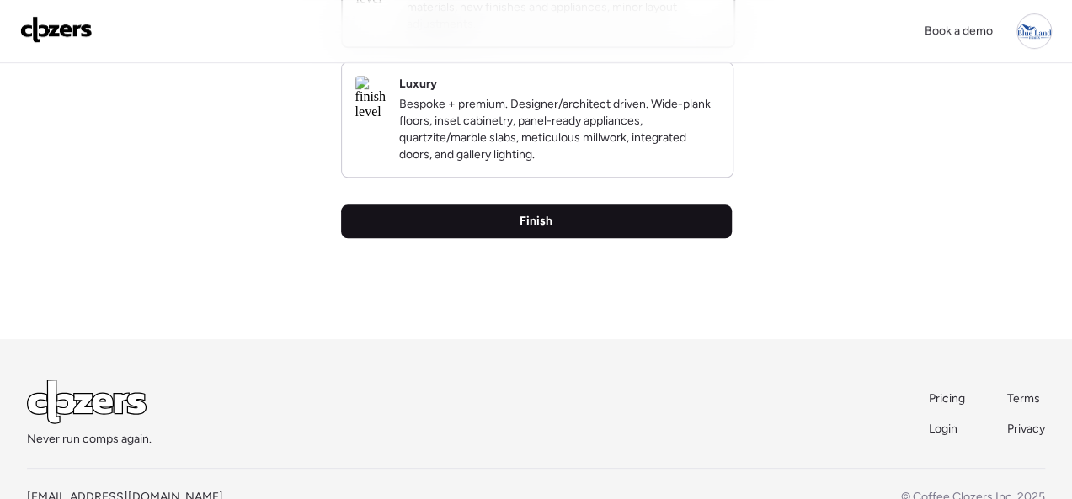
click at [552, 238] on div "Finish" at bounding box center [536, 222] width 391 height 34
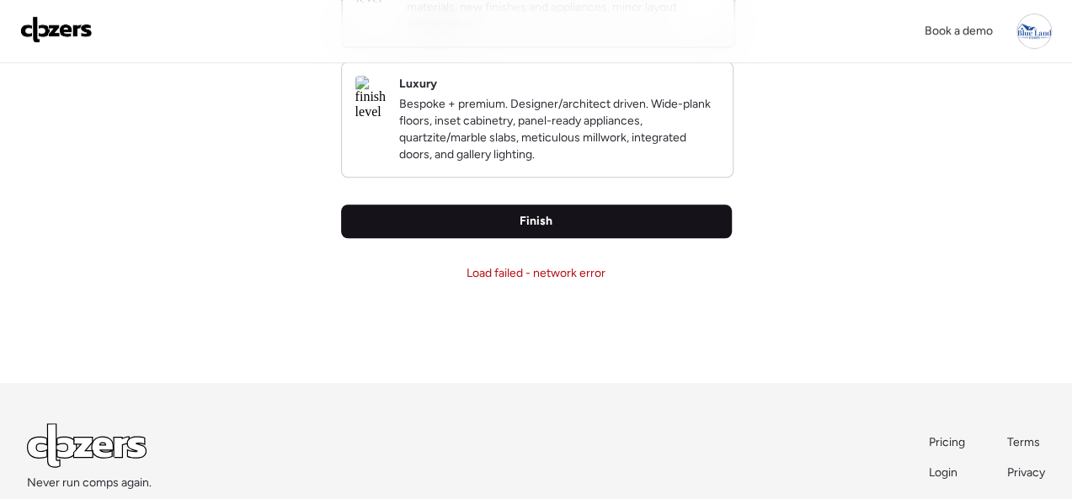
click at [590, 238] on div "Finish" at bounding box center [536, 222] width 391 height 34
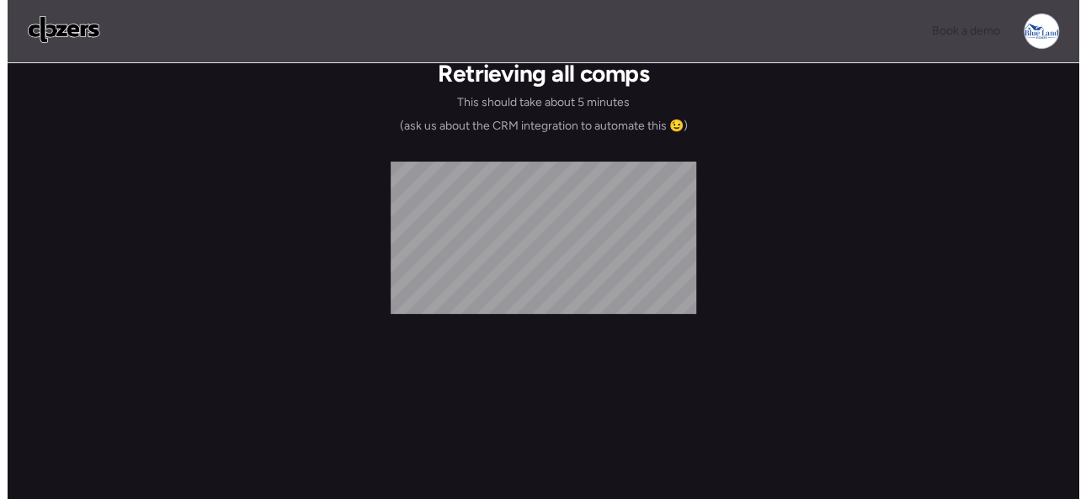
scroll to position [0, 0]
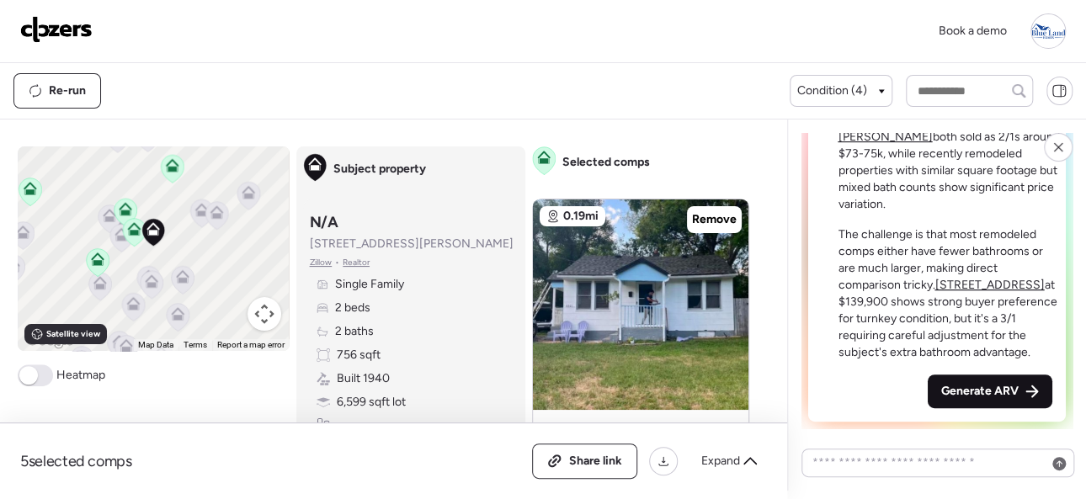
click at [967, 390] on span "Generate ARV" at bounding box center [980, 391] width 77 height 17
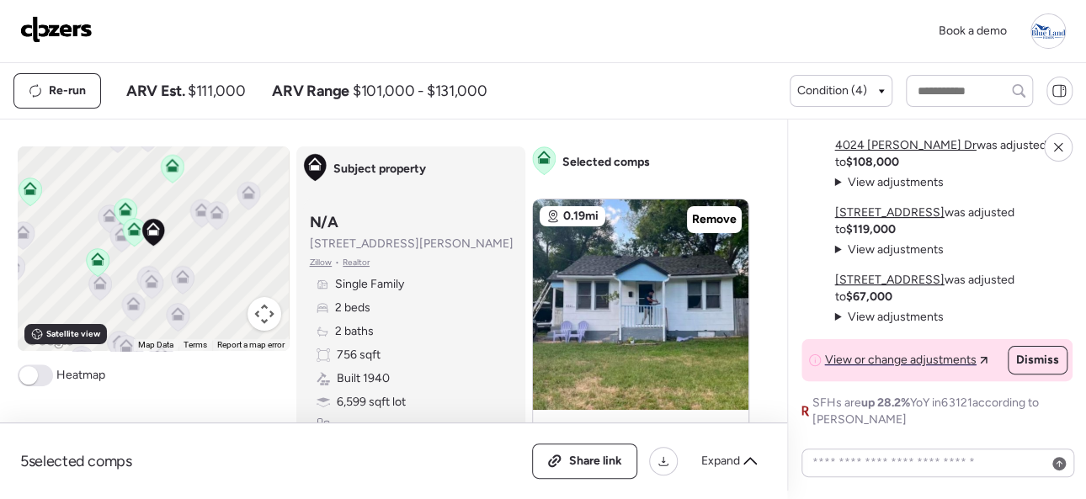
click at [67, 32] on img at bounding box center [56, 29] width 72 height 27
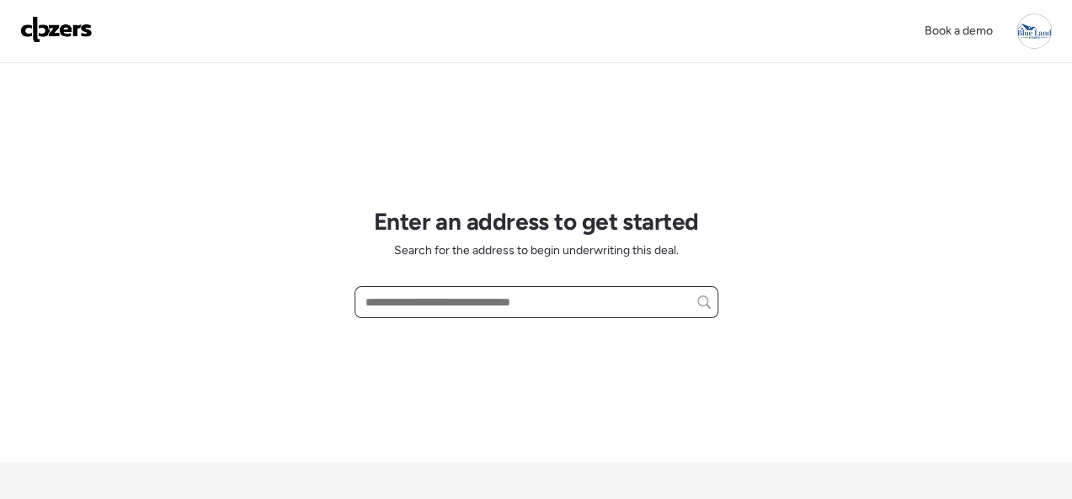
click at [414, 296] on input "text" at bounding box center [536, 303] width 349 height 24
paste input "**********"
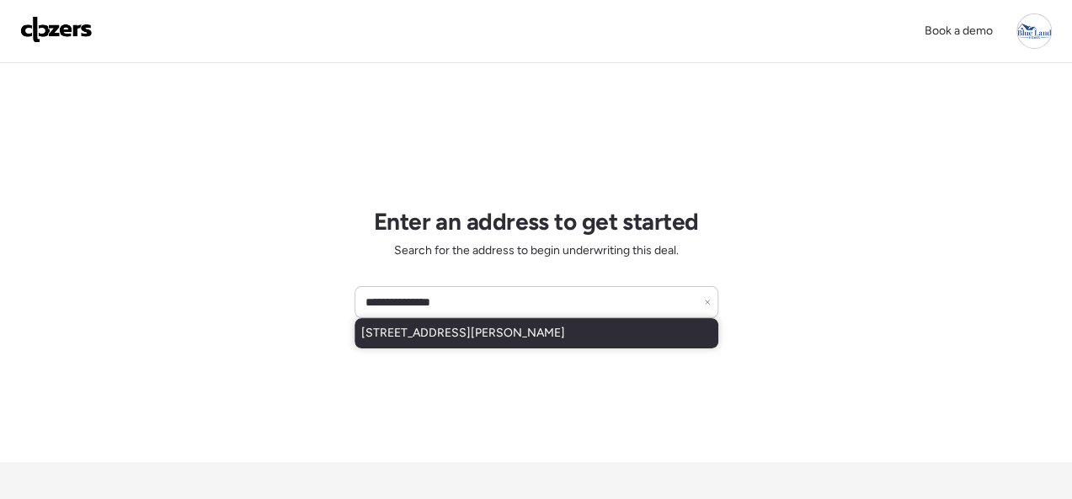
click at [437, 331] on span "[STREET_ADDRESS][PERSON_NAME]" at bounding box center [463, 333] width 204 height 17
type input "**********"
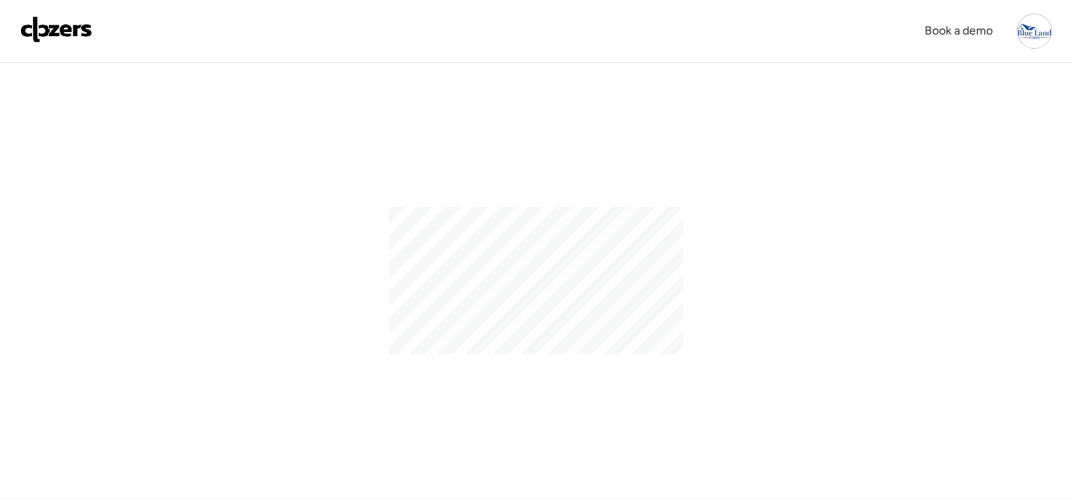
click at [217, 56] on div "Book a demo" at bounding box center [536, 31] width 1072 height 63
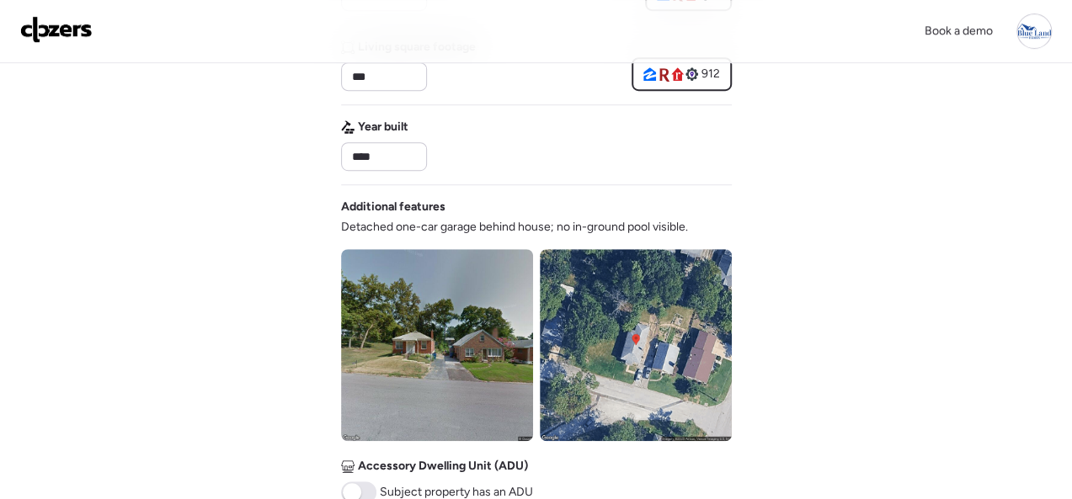
scroll to position [758, 0]
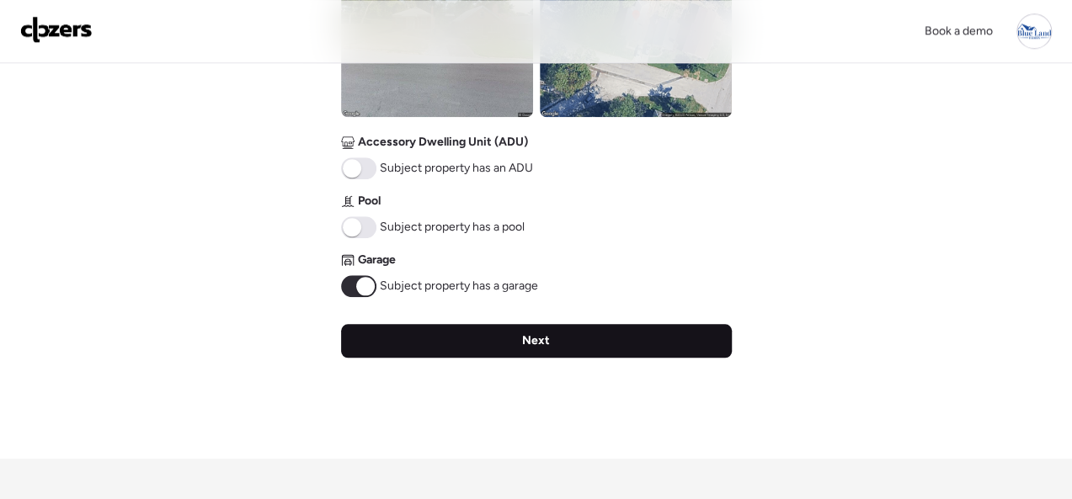
click at [536, 342] on span "Next" at bounding box center [536, 341] width 28 height 17
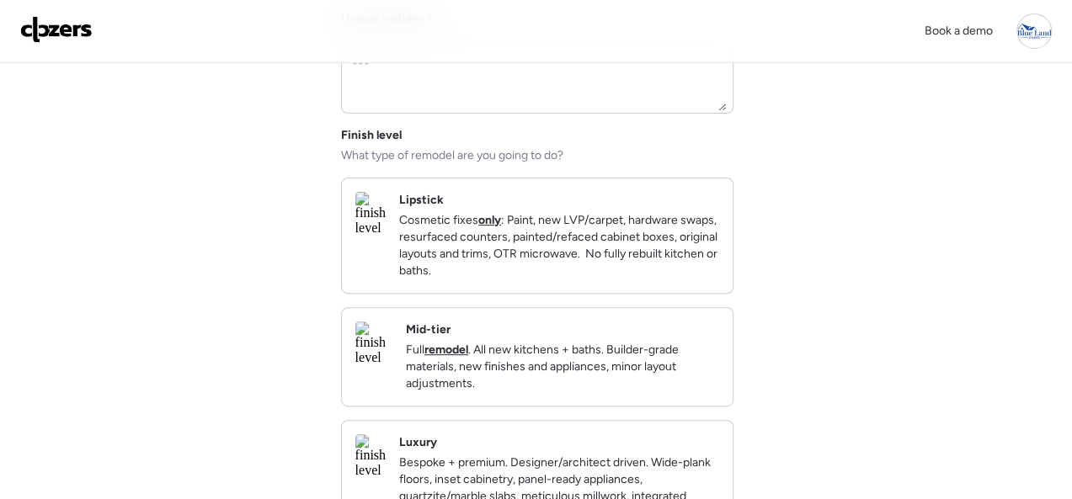
scroll to position [168, 0]
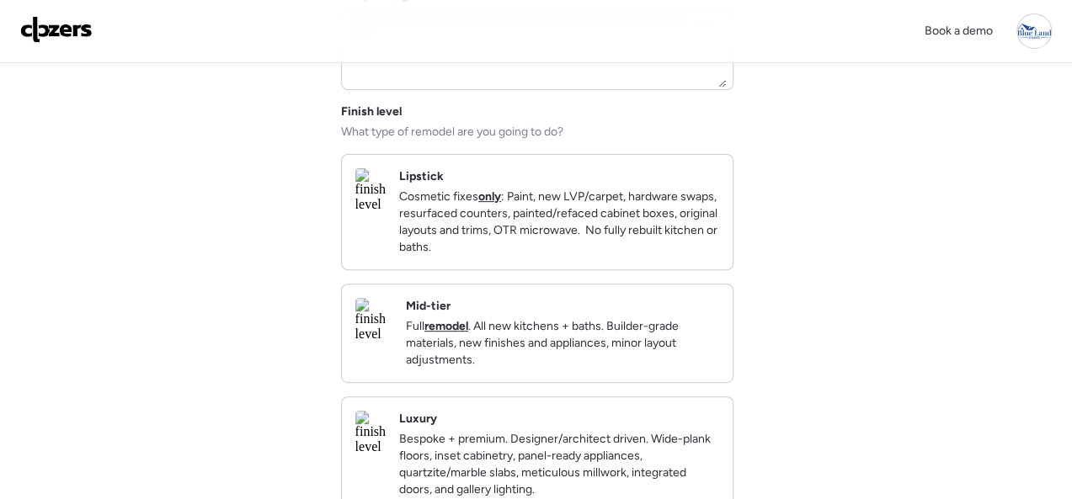
click at [712, 256] on p "Cosmetic fixes only : Paint, new LVP/carpet, hardware swaps, resurfaced counter…" at bounding box center [559, 222] width 320 height 67
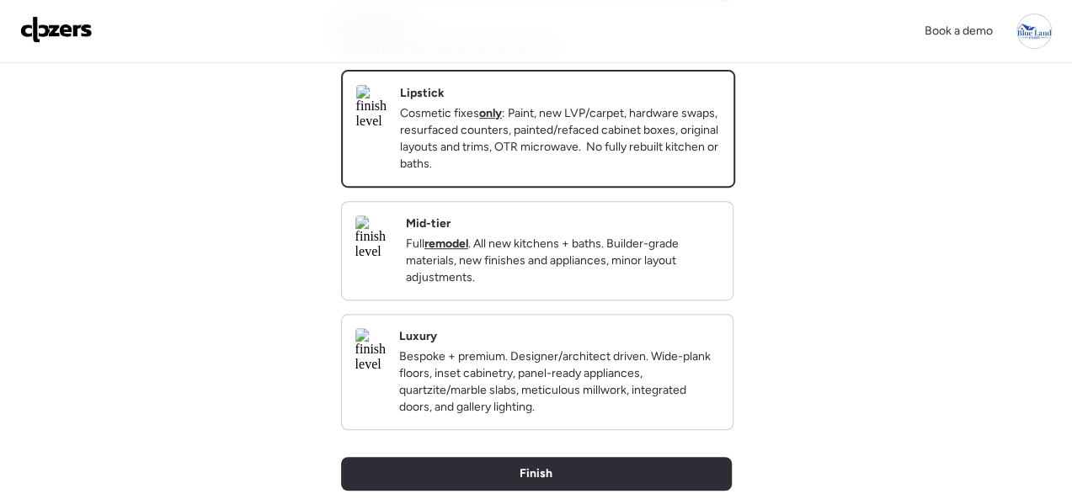
scroll to position [243, 0]
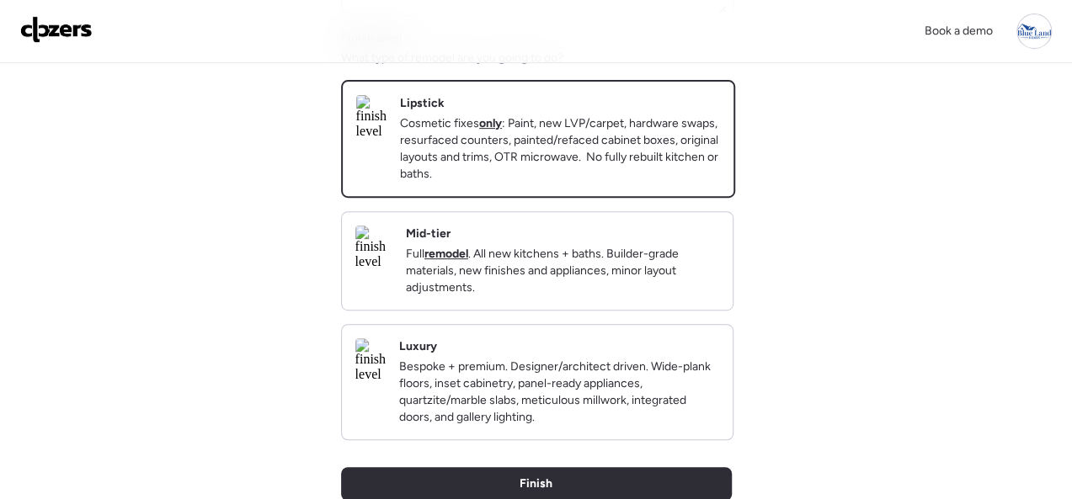
click at [695, 249] on div "Mid-tier Full remodel . All new kitchens + baths. Builder-grade materials, new …" at bounding box center [562, 261] width 313 height 71
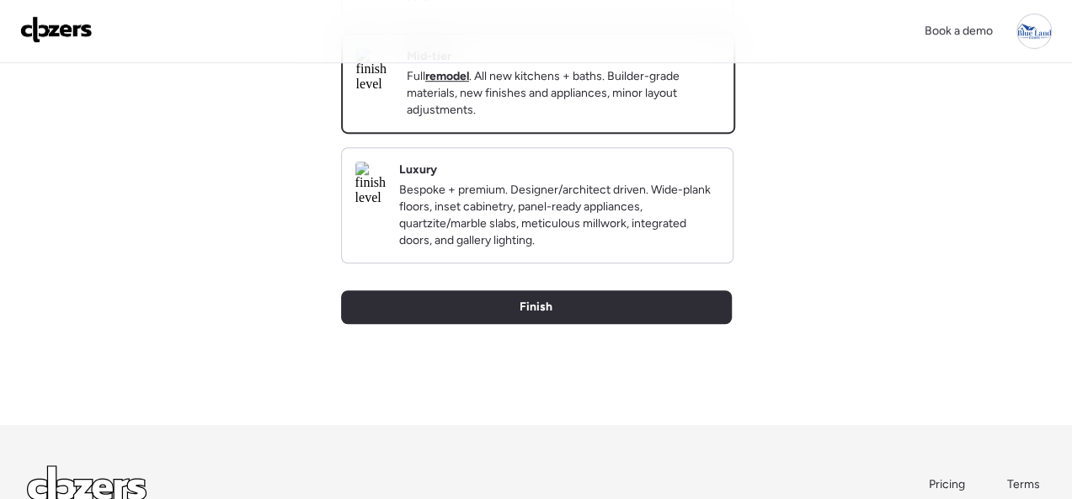
scroll to position [579, 0]
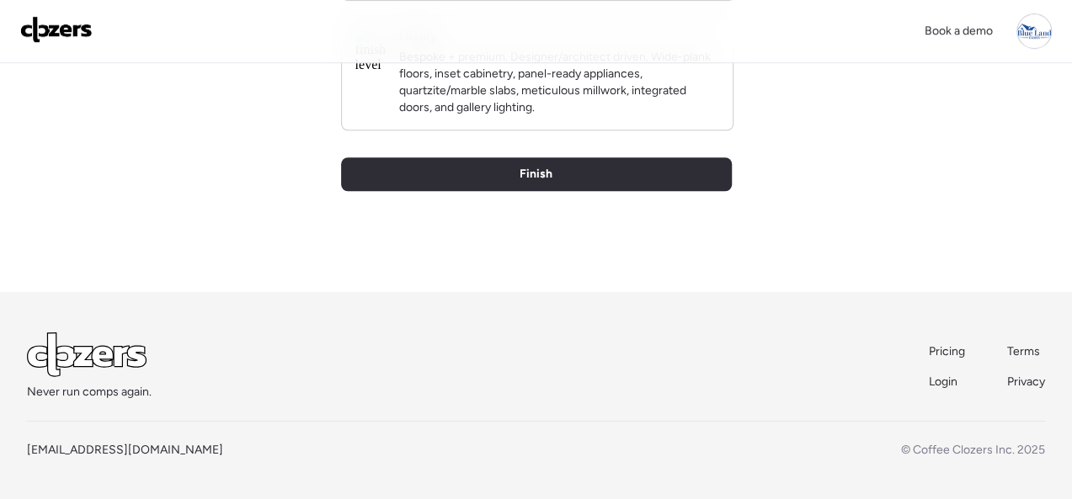
drag, startPoint x: 520, startPoint y: 173, endPoint x: 496, endPoint y: 212, distance: 45.8
click at [520, 173] on span "Finish" at bounding box center [536, 174] width 33 height 17
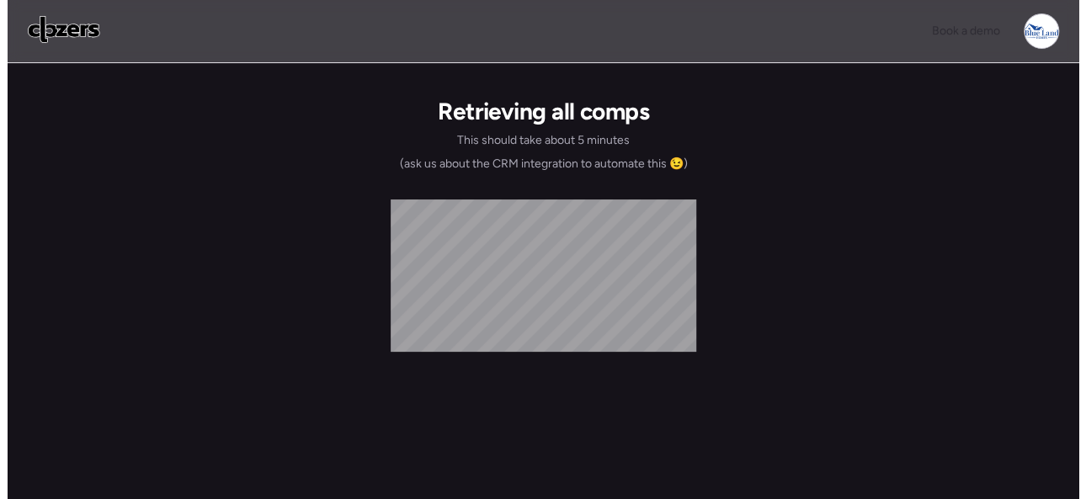
scroll to position [0, 0]
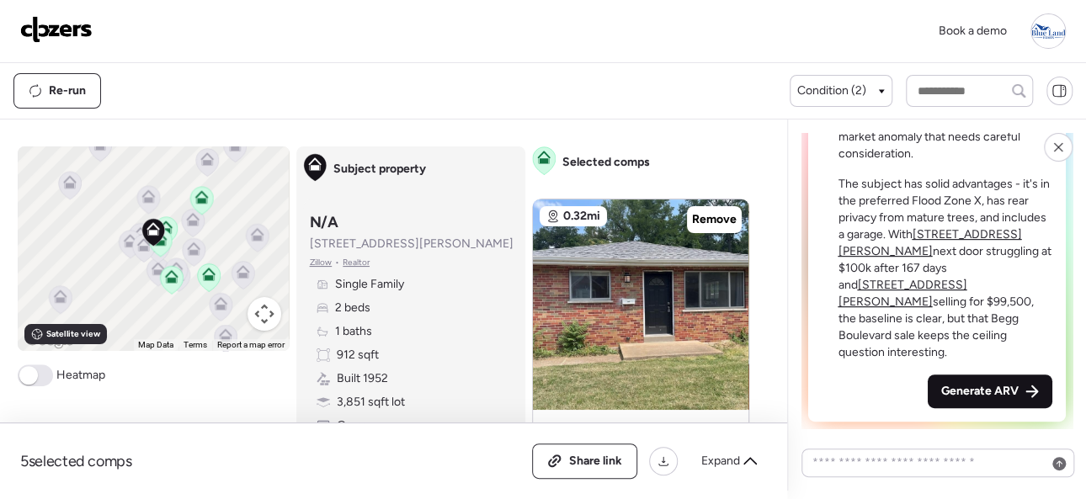
click at [964, 389] on span "Generate ARV" at bounding box center [980, 391] width 77 height 17
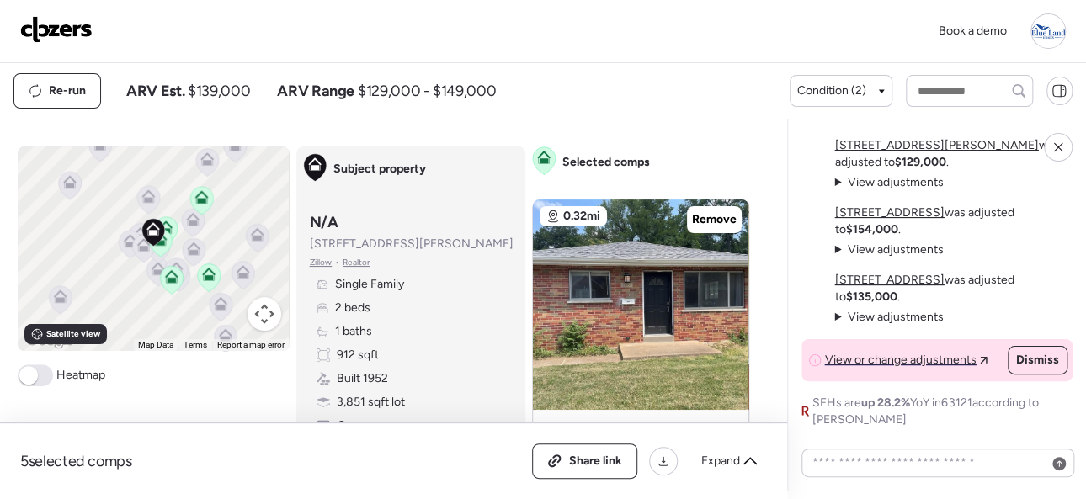
click at [50, 22] on img at bounding box center [56, 29] width 72 height 27
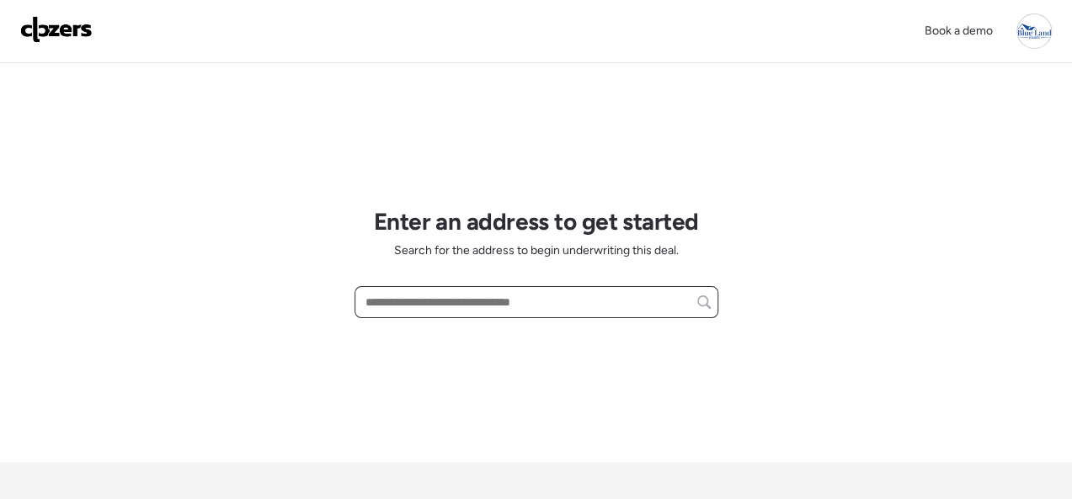
click at [421, 298] on input "text" at bounding box center [536, 303] width 349 height 24
paste input "**********"
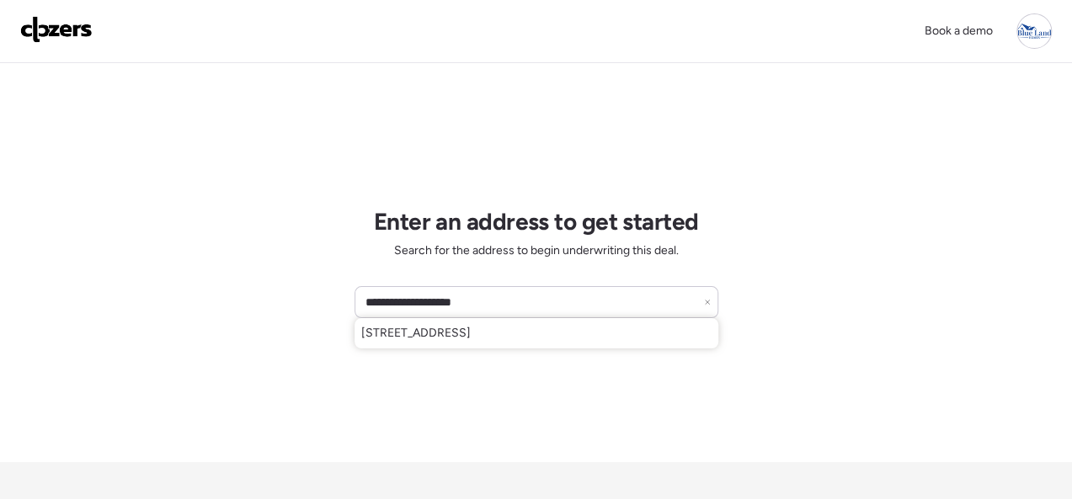
click at [446, 329] on span "[STREET_ADDRESS]" at bounding box center [415, 333] width 109 height 17
type input "**********"
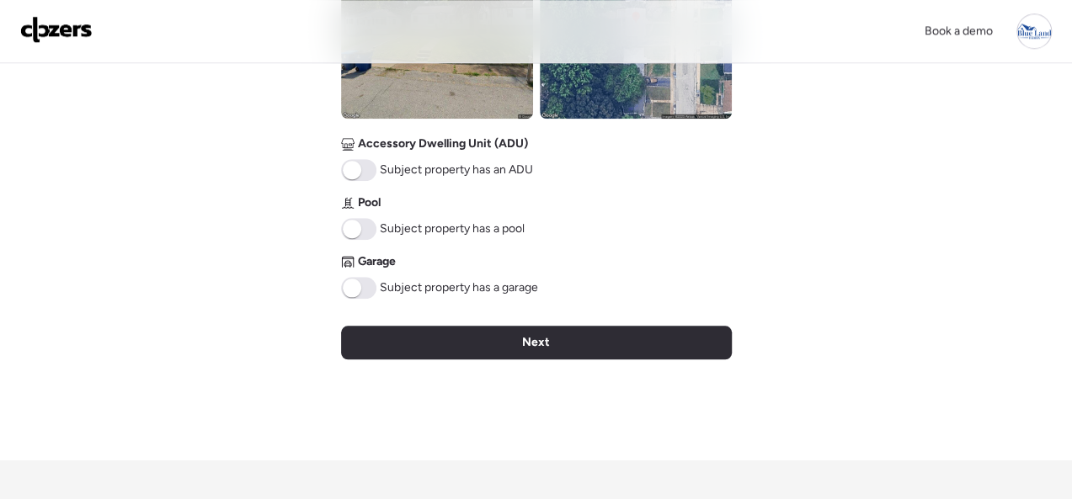
scroll to position [758, 0]
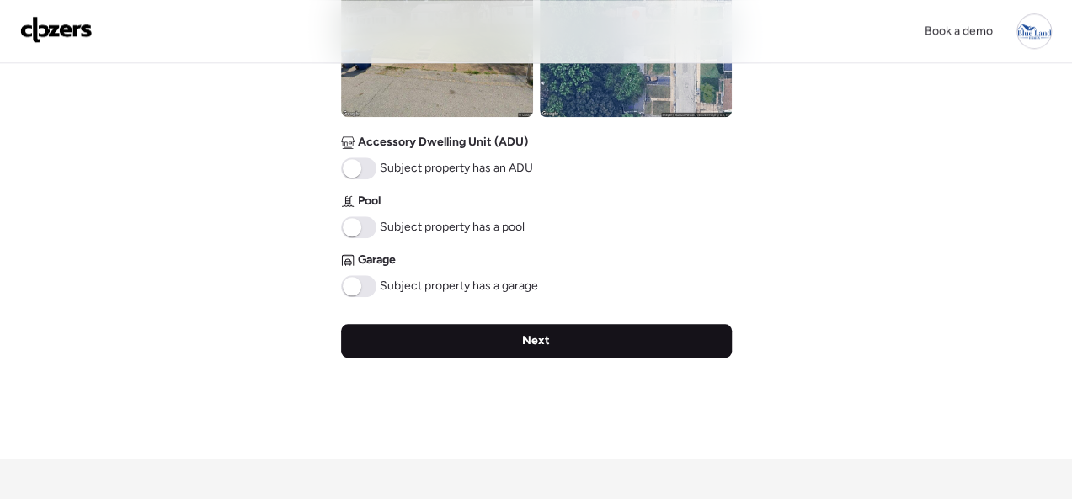
click at [511, 335] on div "Next" at bounding box center [536, 341] width 391 height 34
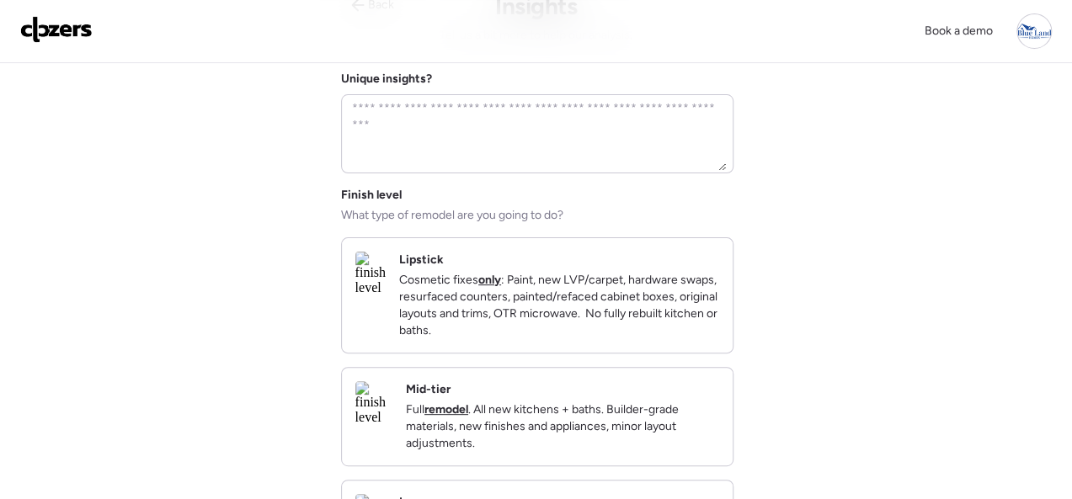
scroll to position [253, 0]
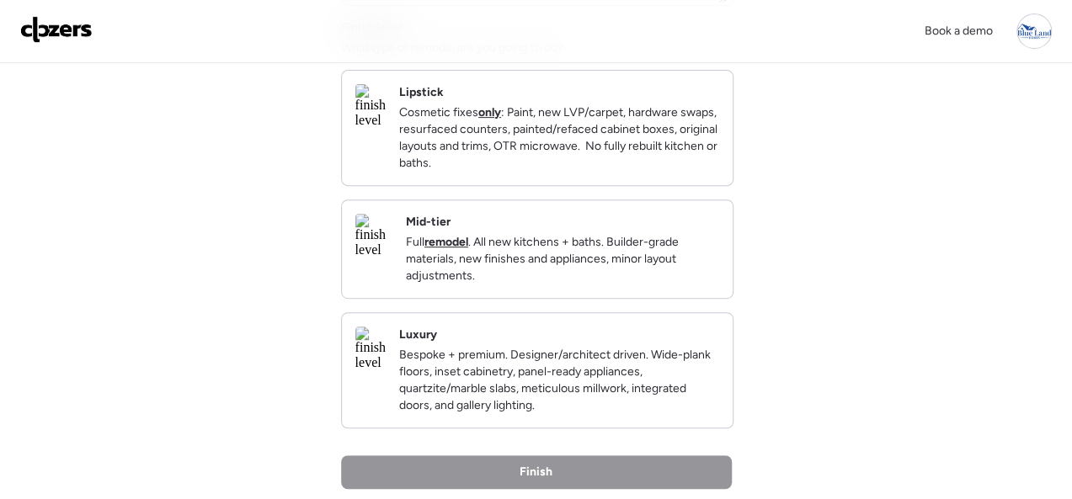
click at [644, 168] on p "Cosmetic fixes only : Paint, new LVP/carpet, hardware swaps, resurfaced counter…" at bounding box center [559, 137] width 320 height 67
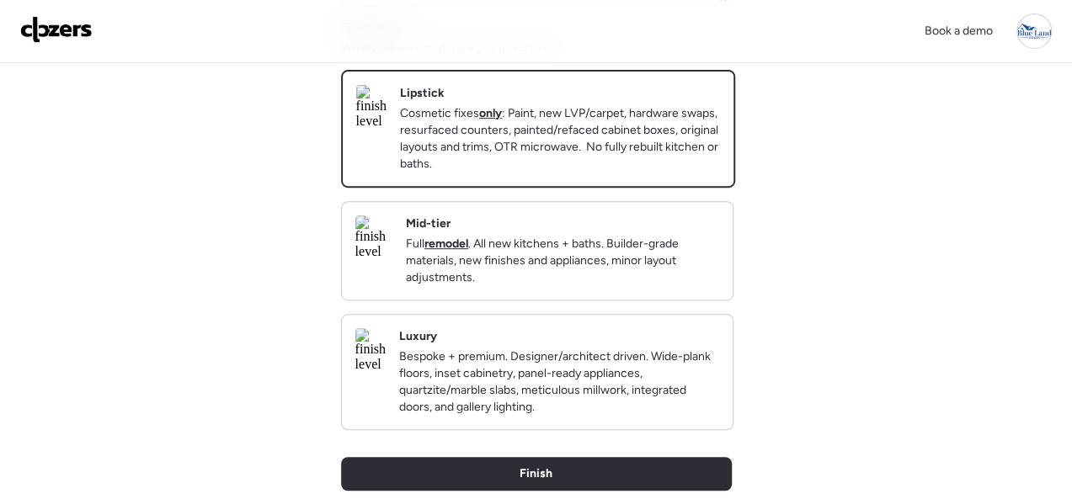
scroll to position [579, 0]
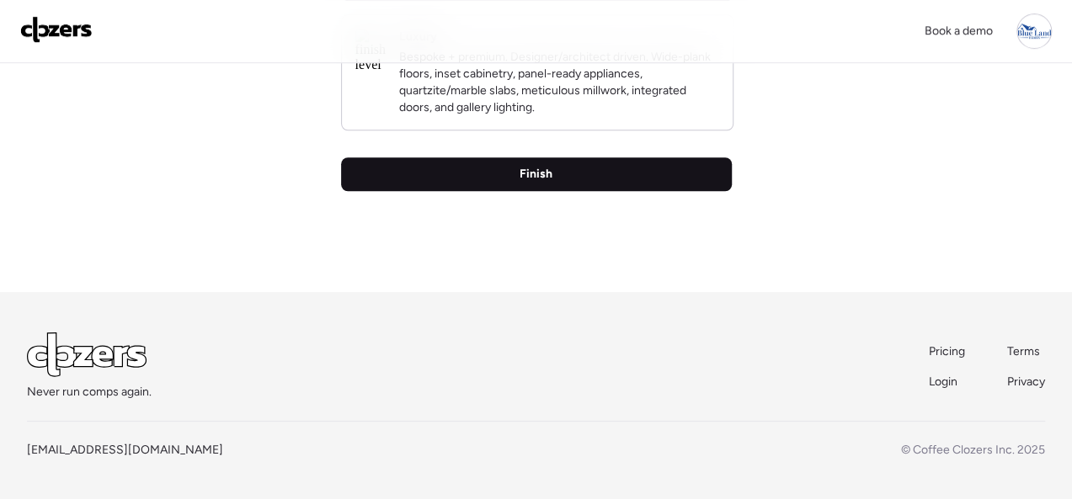
click at [556, 177] on div "Finish" at bounding box center [536, 174] width 391 height 34
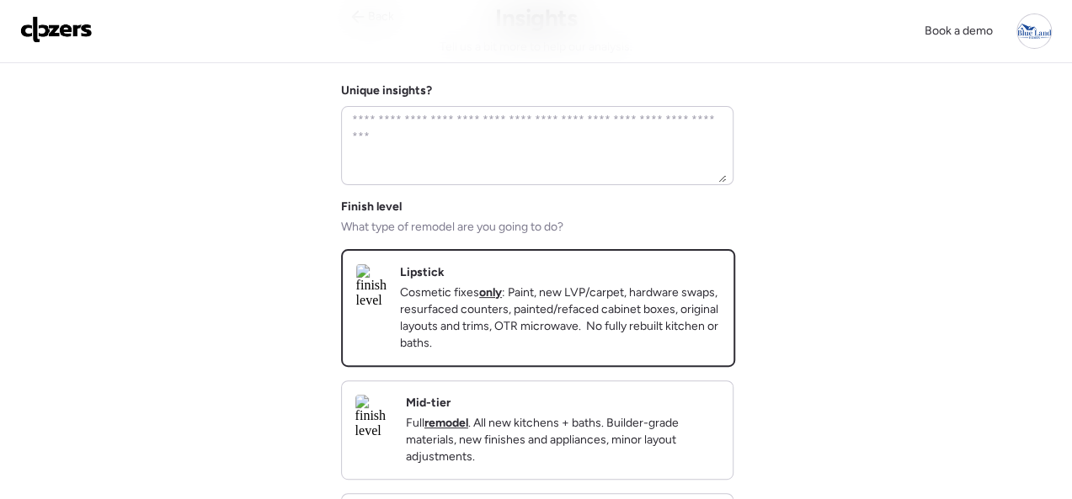
scroll to position [421, 0]
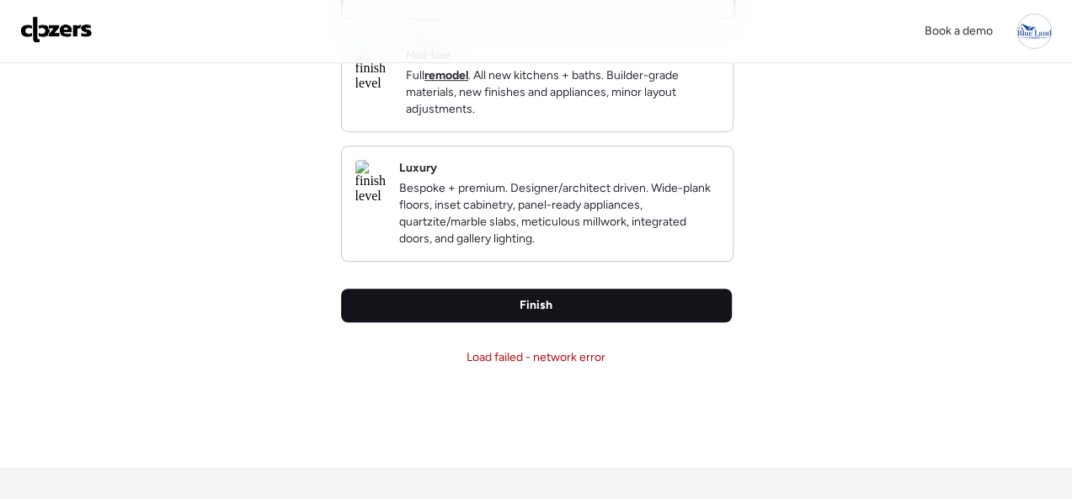
click at [552, 323] on div "Finish" at bounding box center [536, 306] width 391 height 34
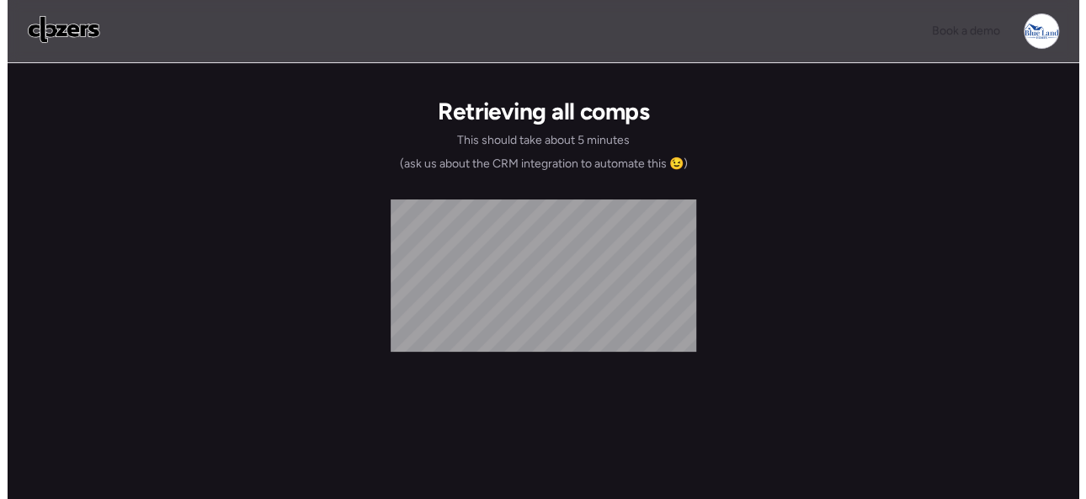
scroll to position [0, 0]
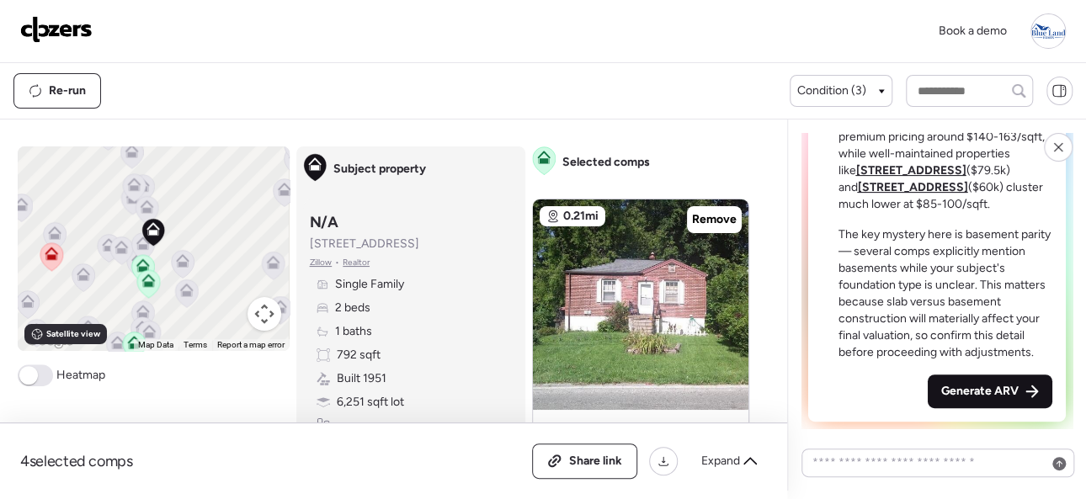
click at [963, 390] on span "Generate ARV" at bounding box center [980, 391] width 77 height 17
